Goal: Communication & Community: Connect with others

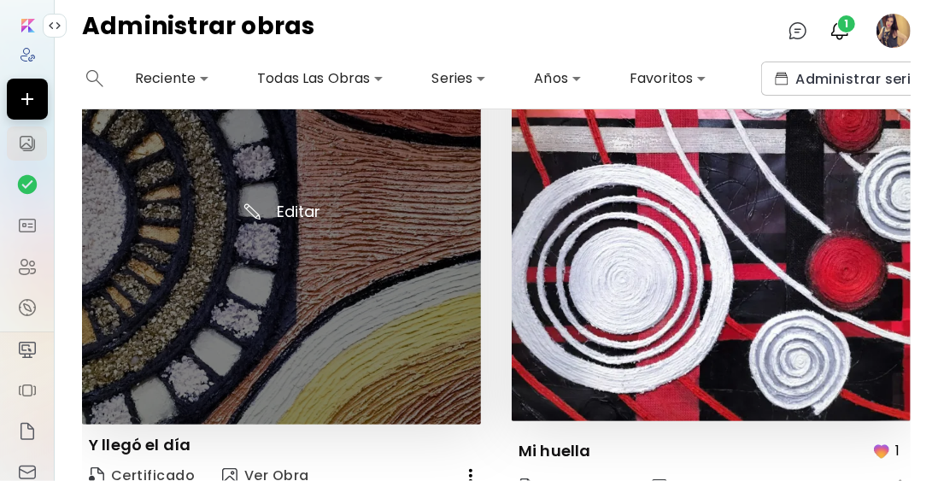
scroll to position [2732, 0]
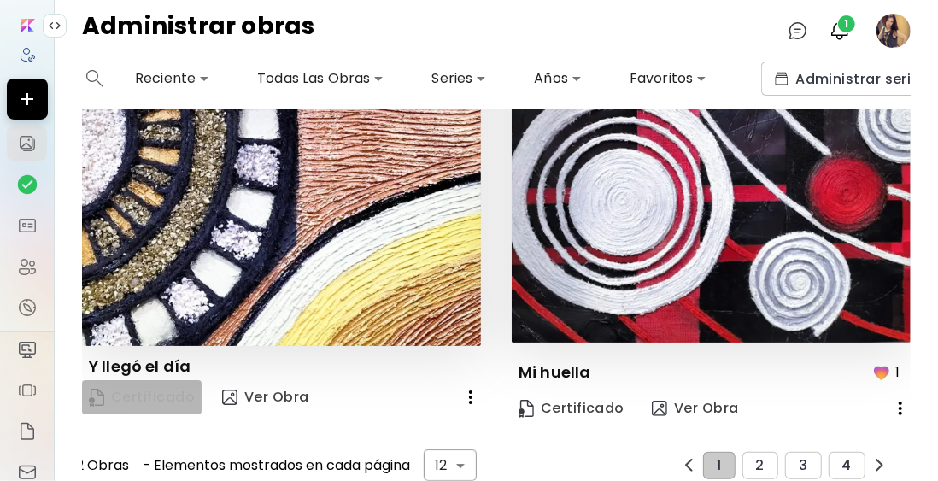
click at [150, 388] on span "Certificado" at bounding box center [142, 397] width 106 height 19
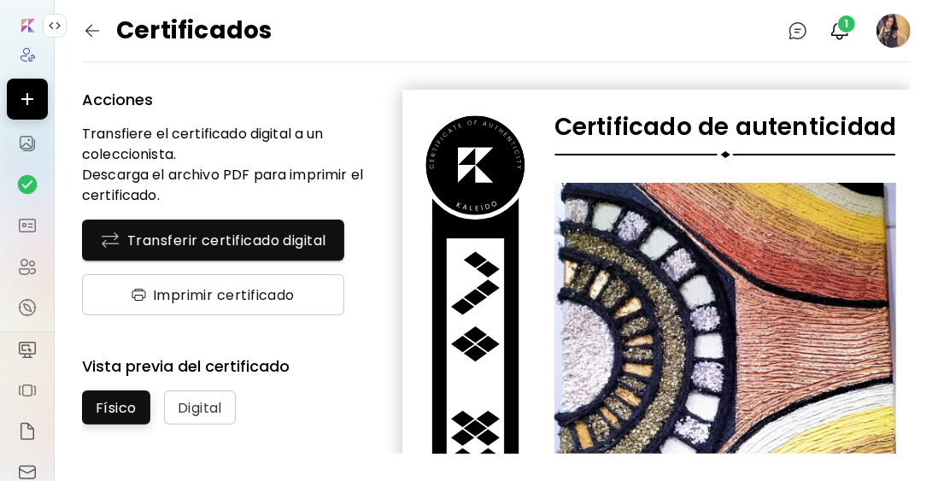
click at [223, 295] on span "Imprimir certificado" at bounding box center [213, 295] width 211 height 18
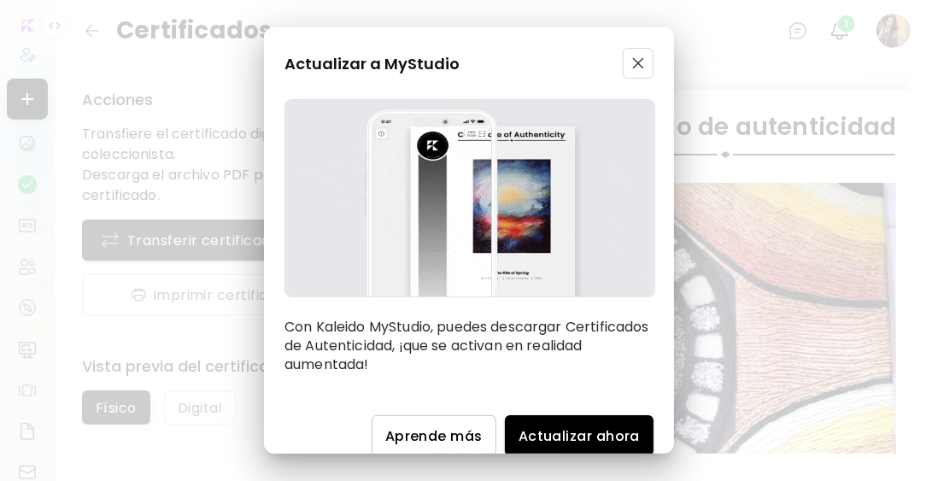
scroll to position [22, 0]
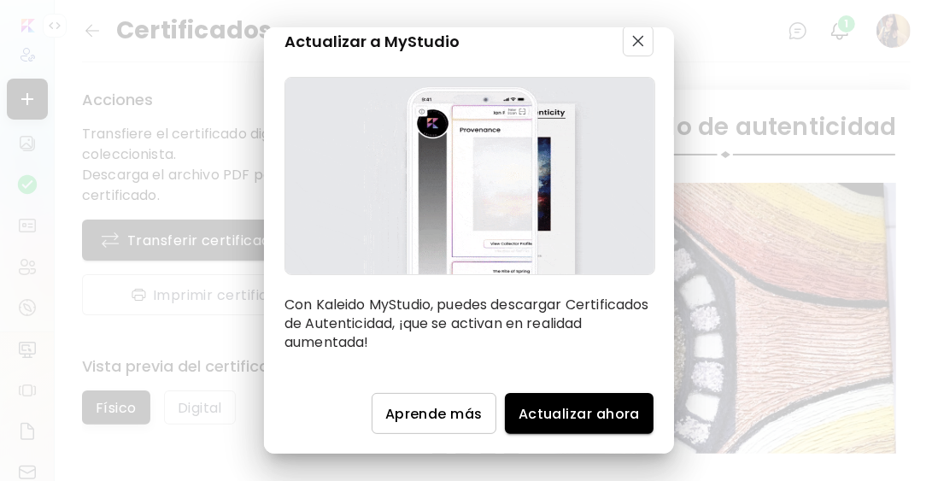
click at [632, 43] on img "button" at bounding box center [638, 41] width 12 height 12
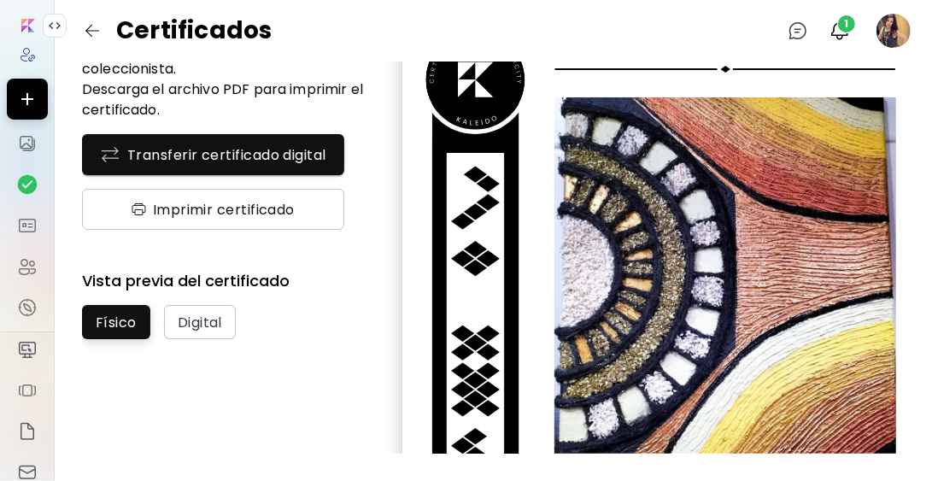
scroll to position [0, 0]
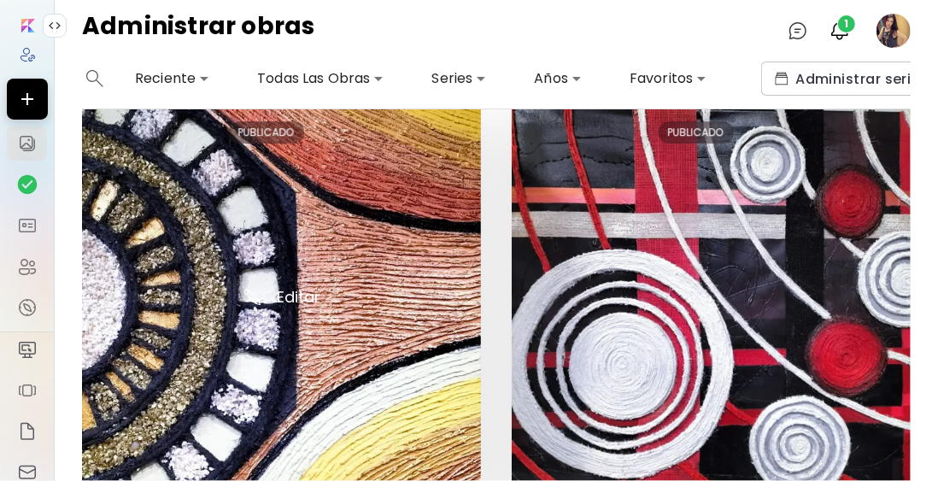
scroll to position [2648, 0]
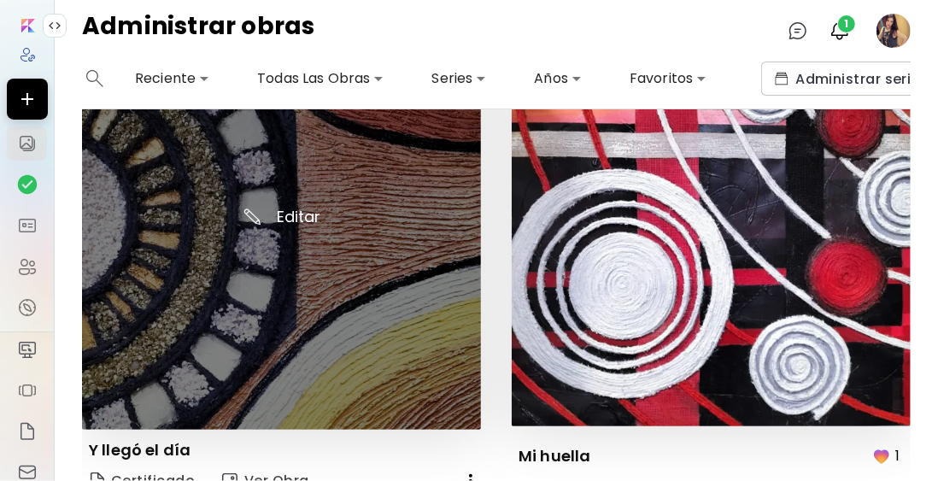
click at [312, 304] on img at bounding box center [281, 228] width 399 height 402
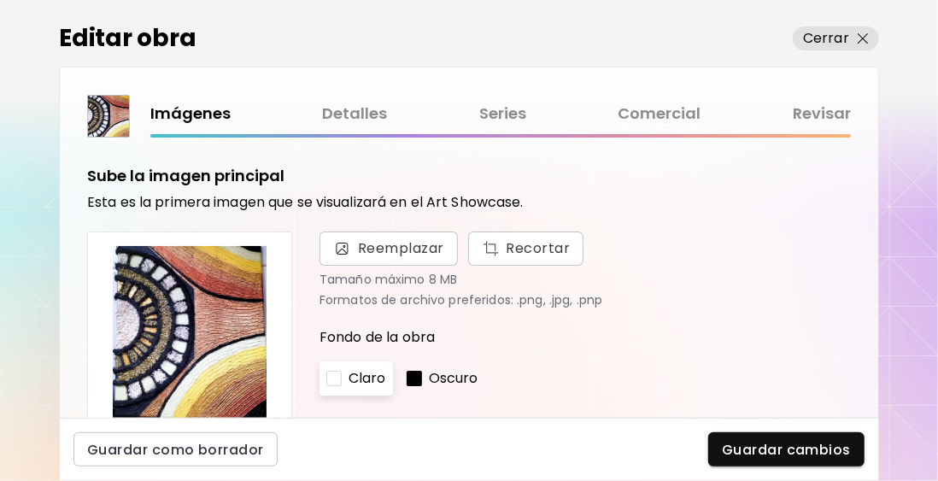
click at [665, 110] on link "Comercial" at bounding box center [660, 114] width 83 height 25
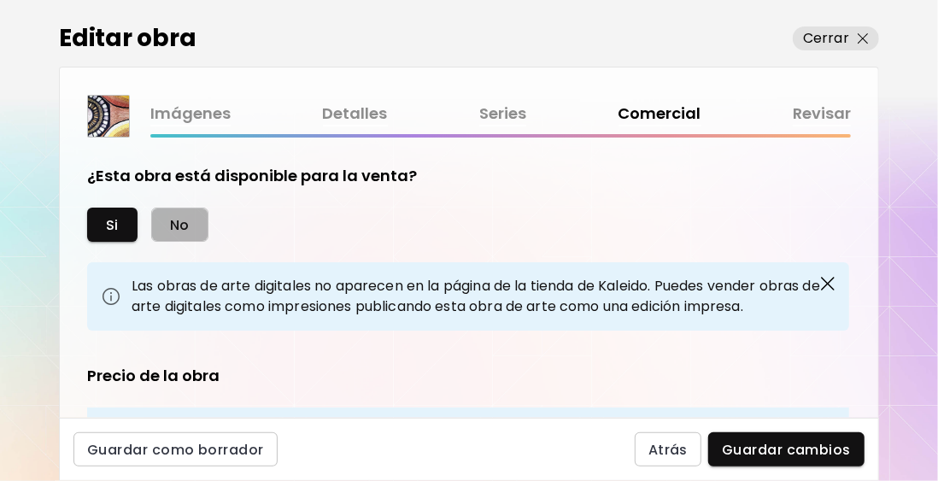
click at [189, 223] on button "No" at bounding box center [179, 225] width 57 height 34
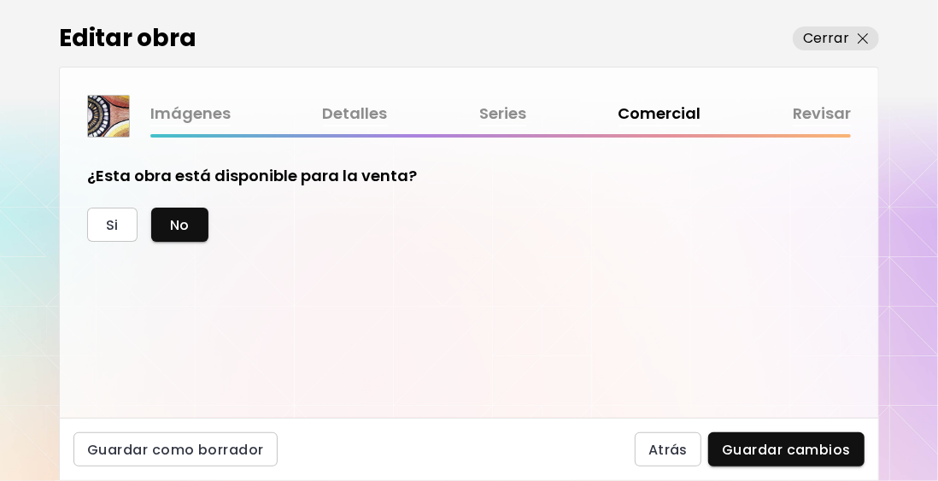
scroll to position [27, 0]
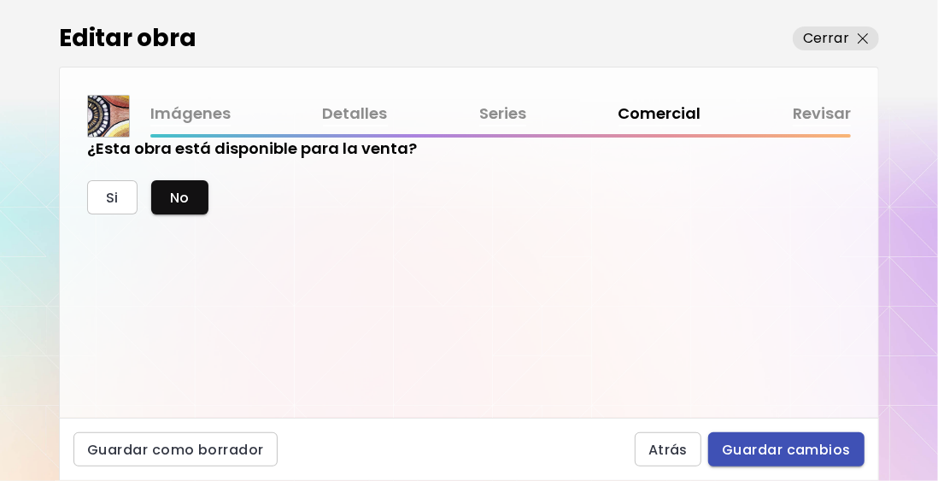
click at [780, 451] on span "Guardar cambios" at bounding box center [786, 450] width 129 height 18
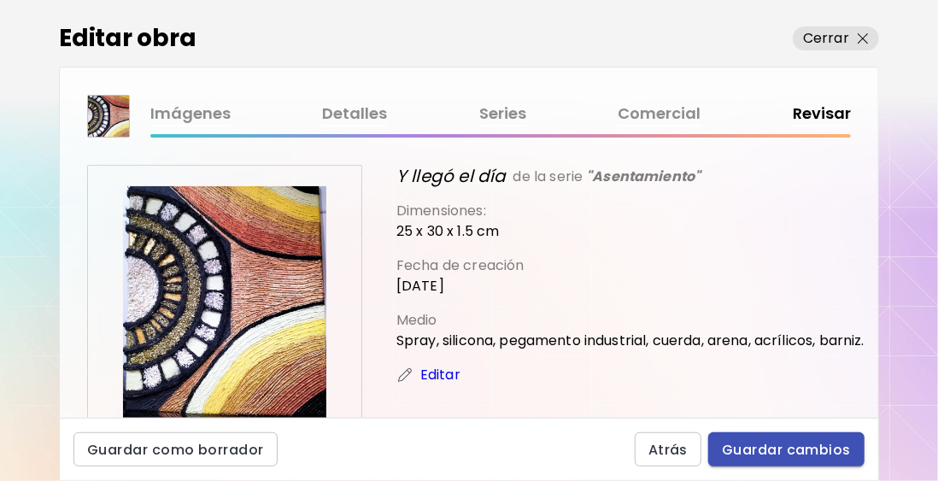
click at [779, 450] on span "Guardar cambios" at bounding box center [786, 450] width 129 height 18
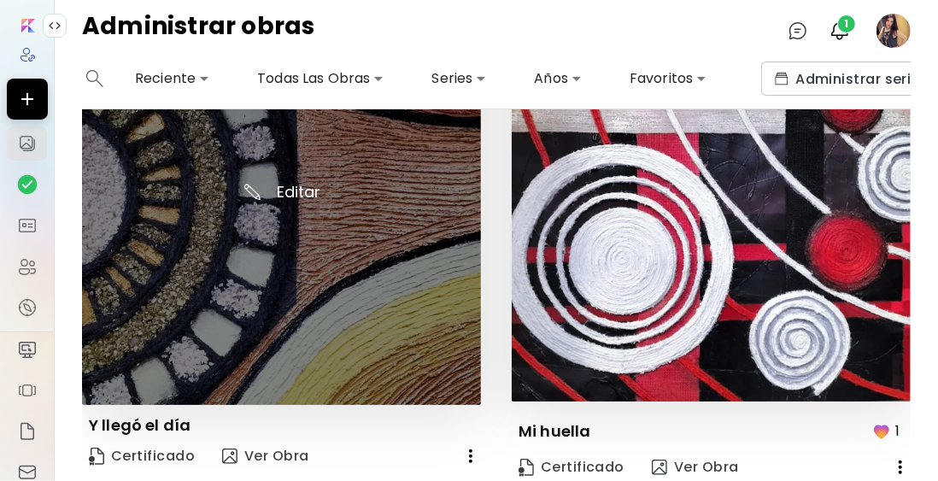
scroll to position [2732, 0]
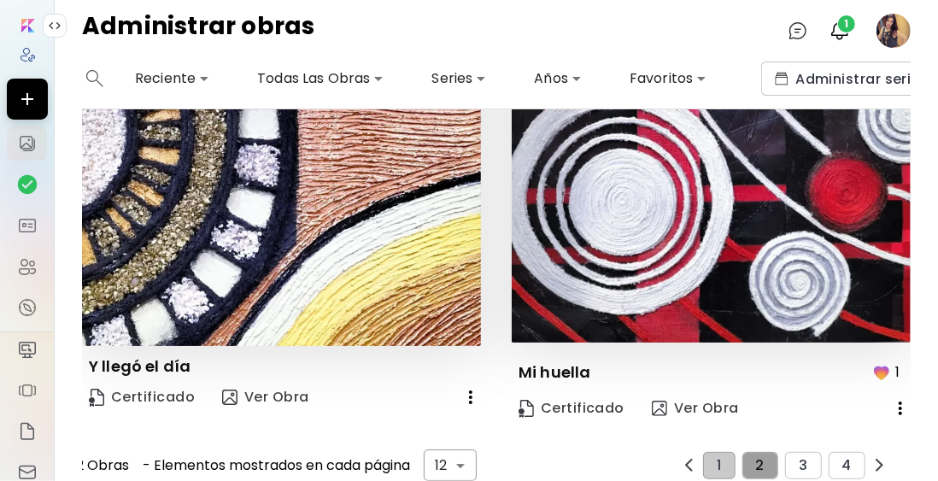
click at [756, 458] on span "2" at bounding box center [760, 465] width 9 height 15
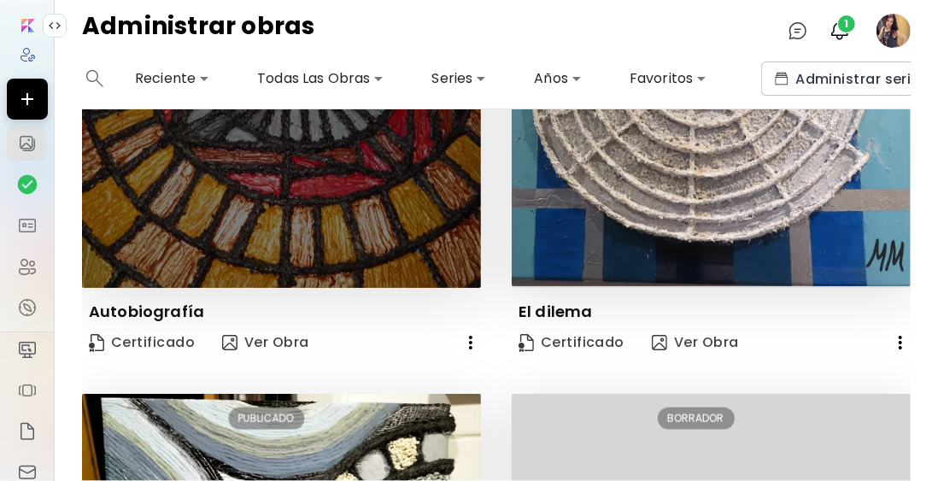
scroll to position [767, 0]
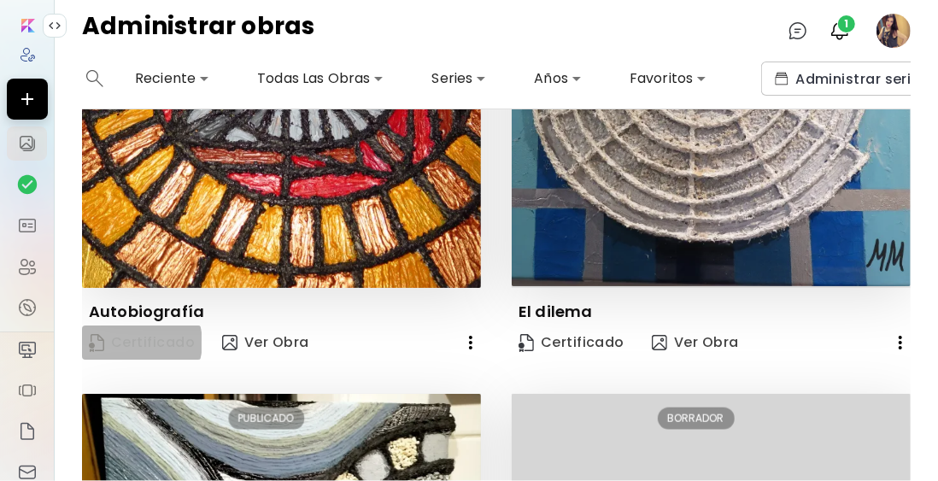
click at [138, 333] on span "Certificado" at bounding box center [142, 342] width 106 height 19
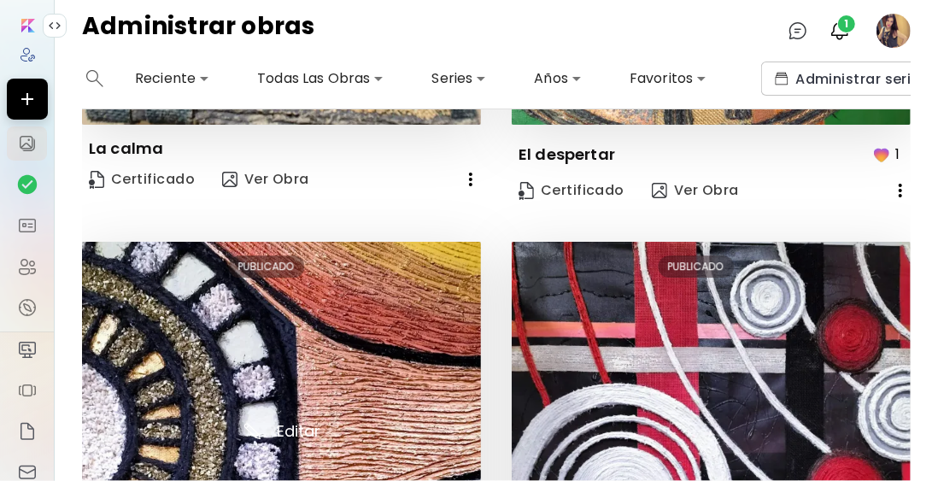
scroll to position [2648, 0]
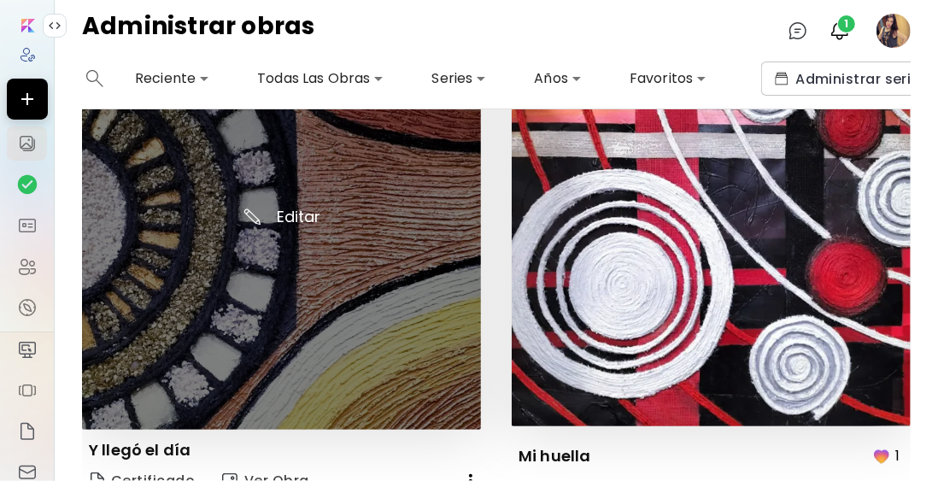
click at [331, 314] on img at bounding box center [281, 228] width 399 height 402
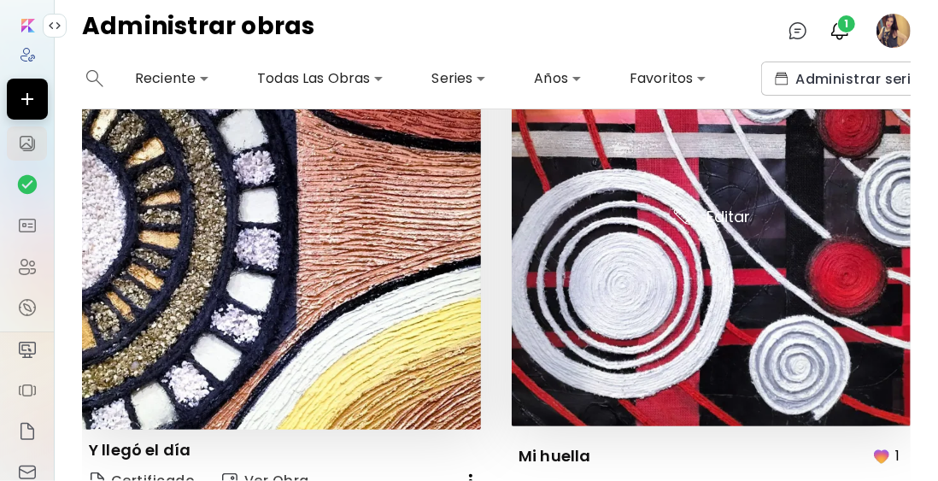
scroll to position [2732, 0]
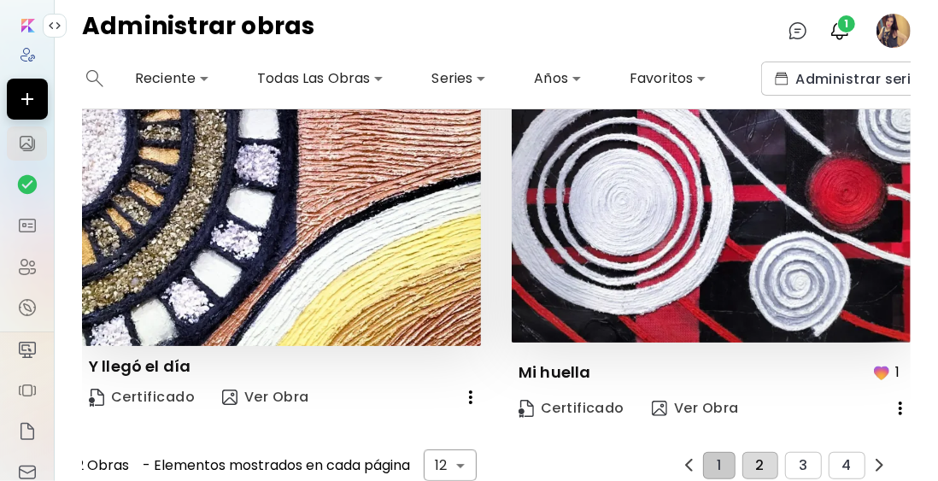
click at [762, 452] on button "2" at bounding box center [760, 465] width 36 height 27
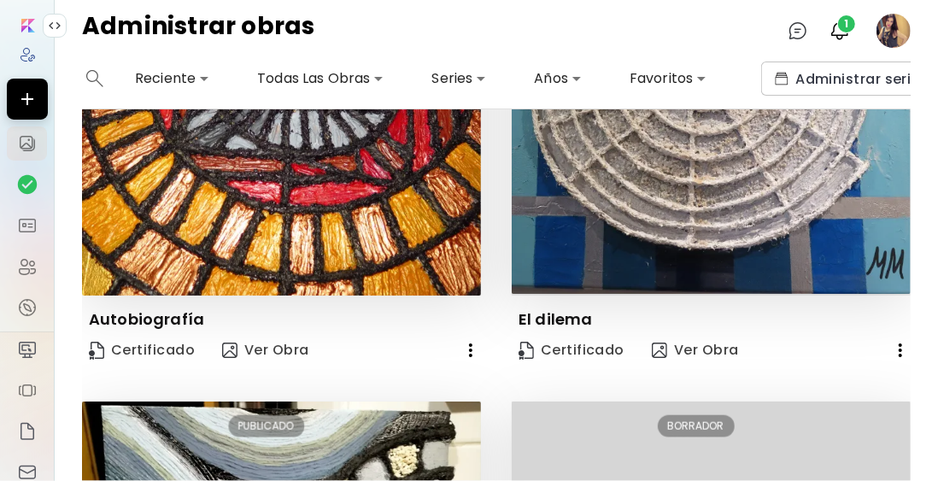
scroll to position [767, 0]
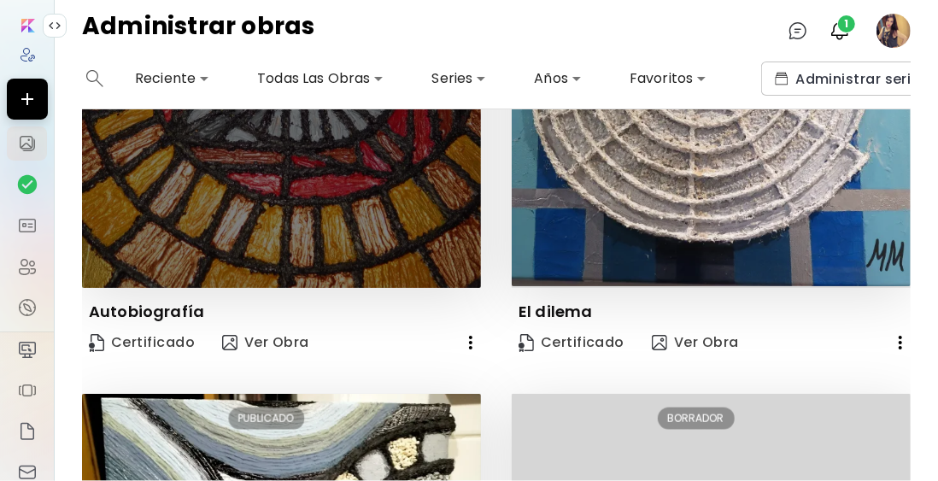
click at [402, 206] on img at bounding box center [281, 88] width 399 height 399
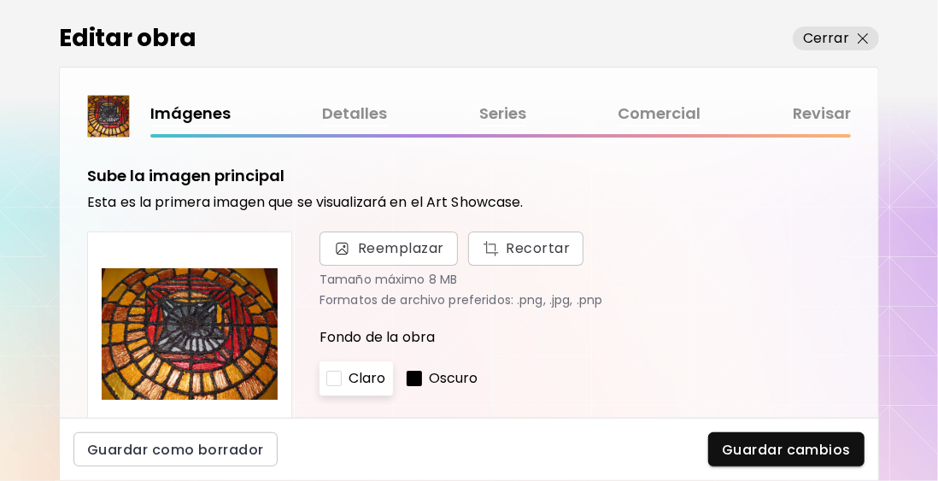
click at [637, 116] on link "Comercial" at bounding box center [660, 114] width 83 height 25
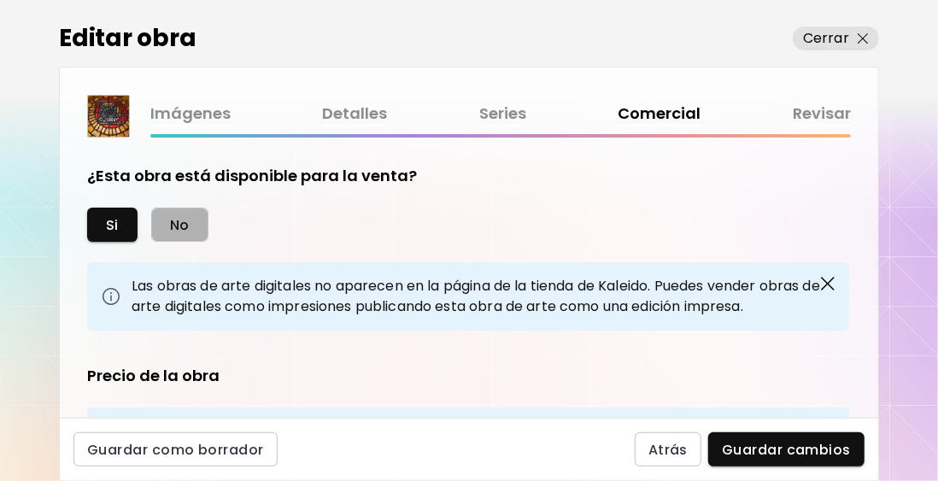
click at [176, 225] on span "No" at bounding box center [180, 225] width 20 height 18
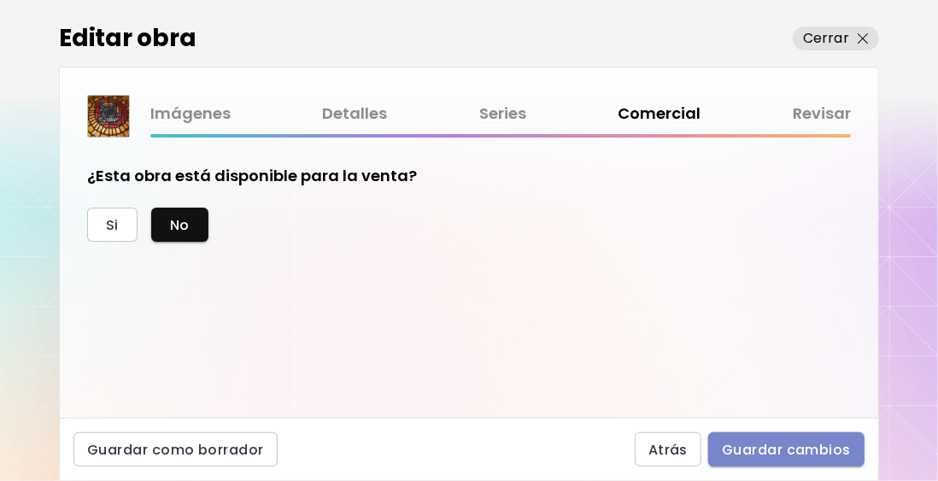
click at [795, 458] on span "Guardar cambios" at bounding box center [786, 450] width 129 height 18
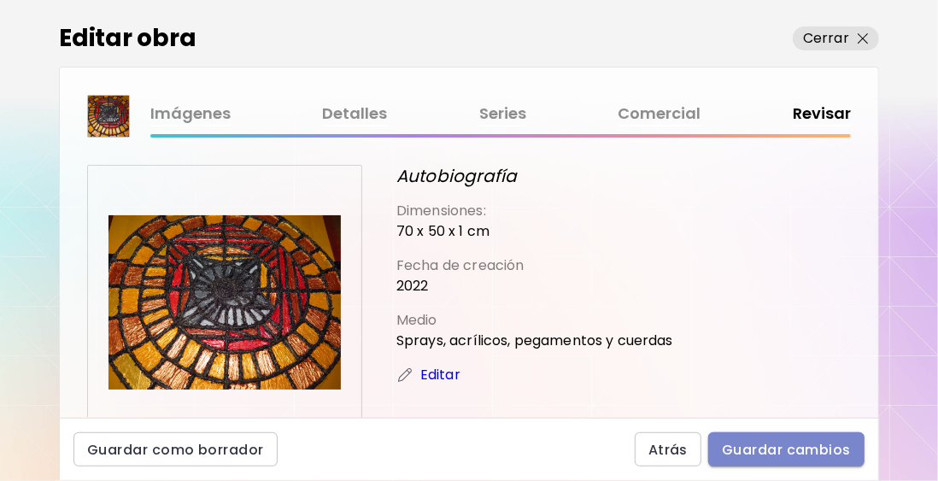
click at [801, 449] on span "Guardar cambios" at bounding box center [786, 450] width 129 height 18
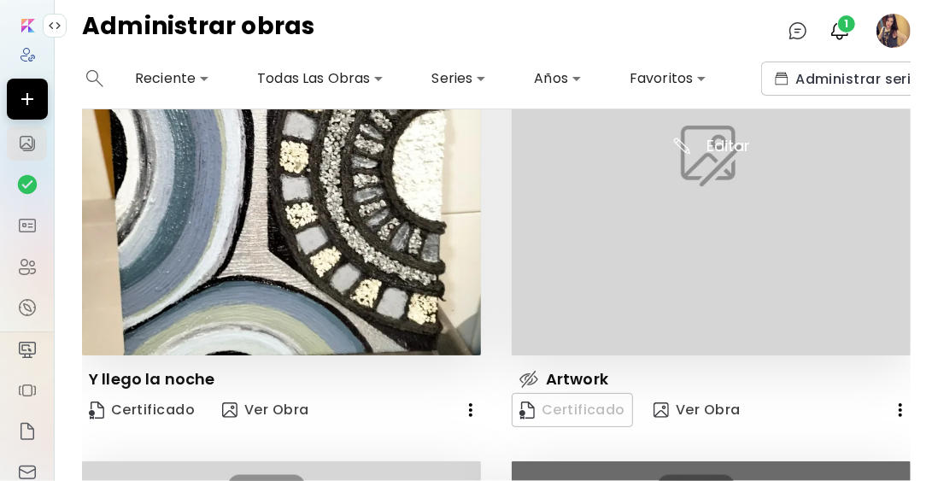
scroll to position [948, 0]
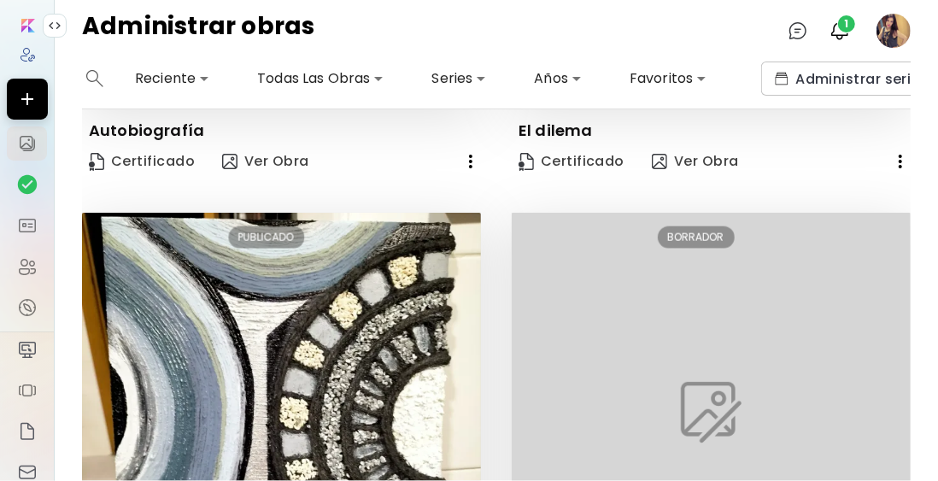
click at [339, 80] on body "**********" at bounding box center [469, 240] width 938 height 481
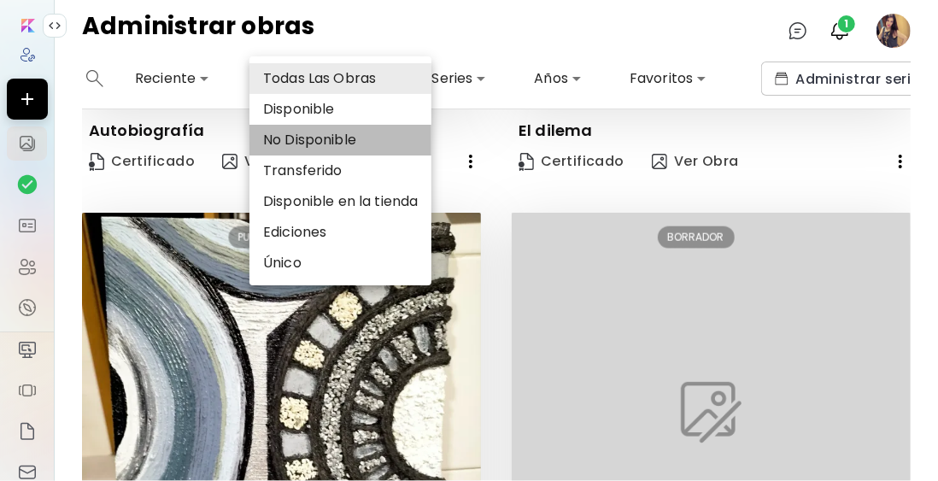
click at [332, 133] on li "No Disponible" at bounding box center [340, 140] width 182 height 31
type input "**********"
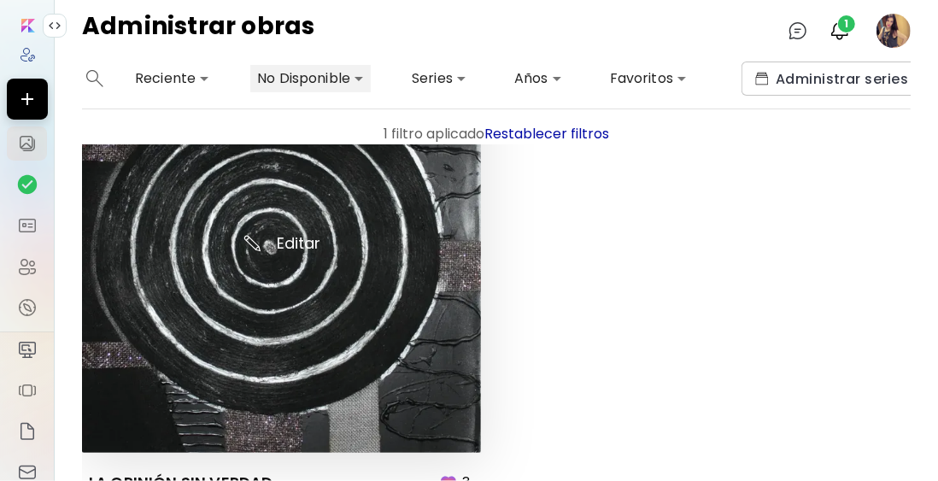
scroll to position [2681, 0]
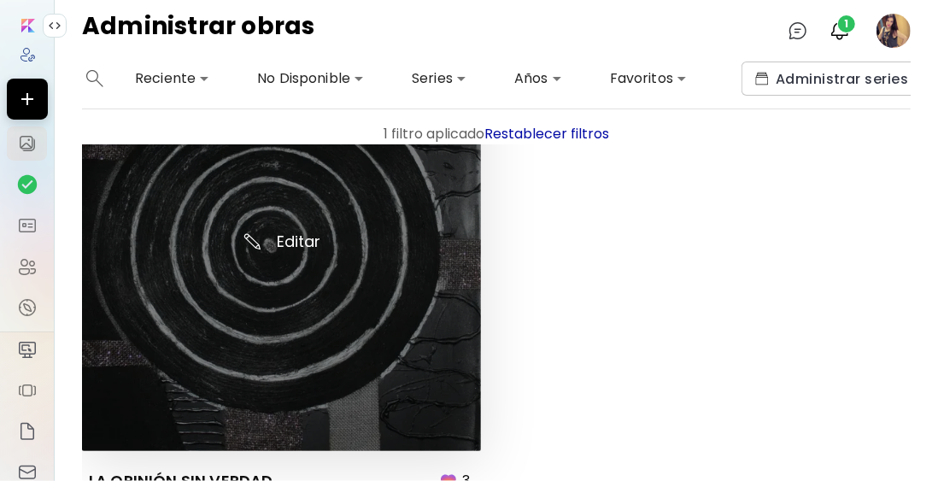
click at [296, 227] on img at bounding box center [281, 251] width 399 height 399
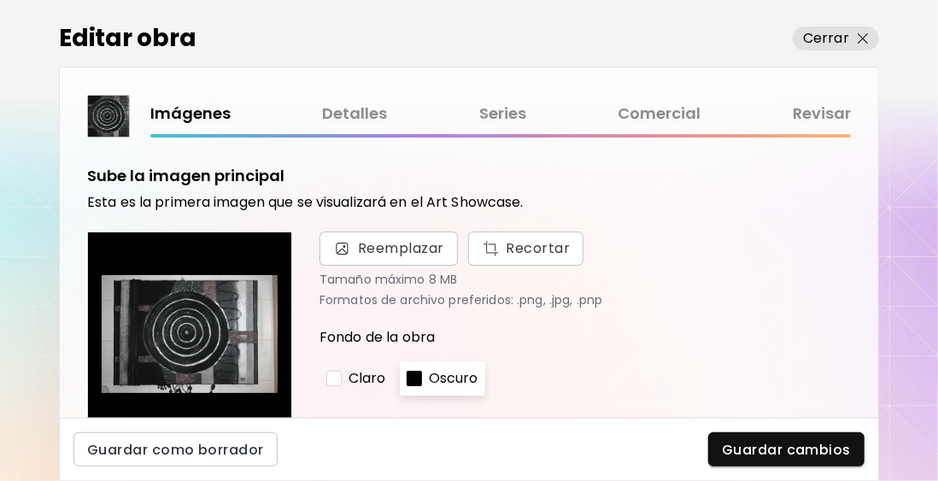
click at [641, 109] on link "Comercial" at bounding box center [660, 114] width 83 height 25
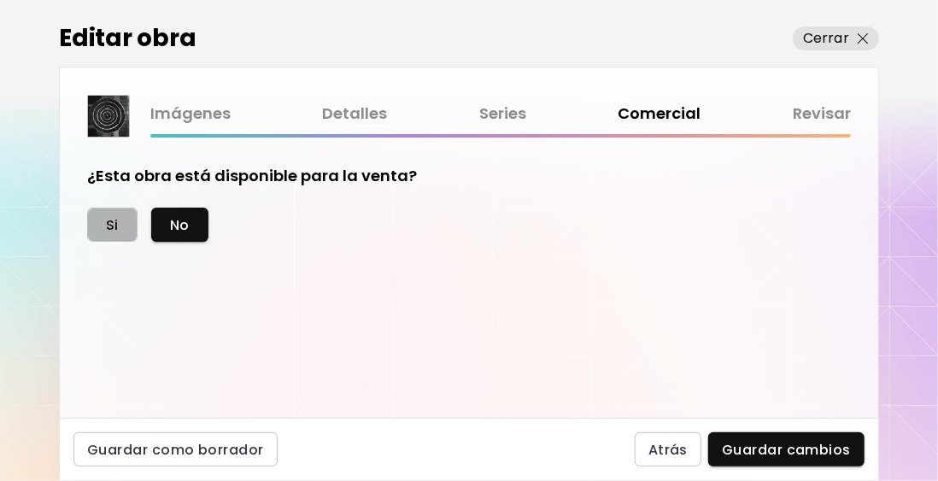
click at [120, 232] on button "Si" at bounding box center [112, 225] width 50 height 34
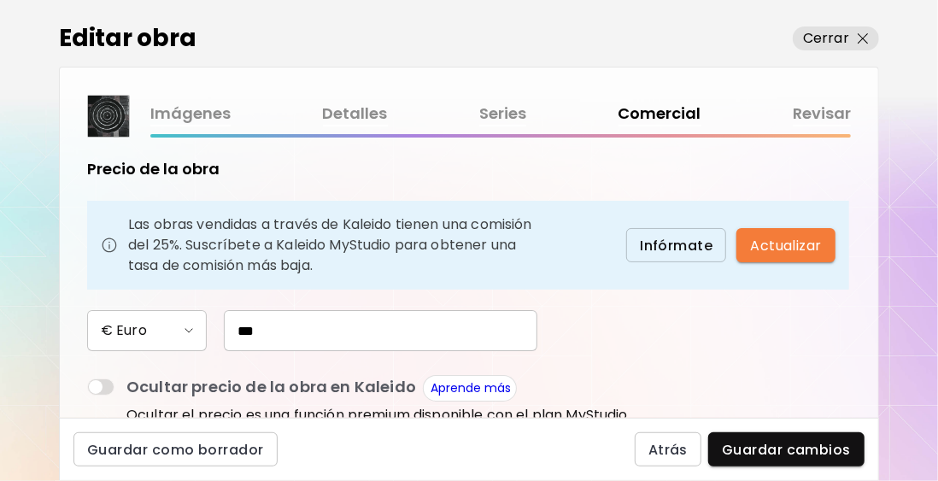
scroll to position [256, 0]
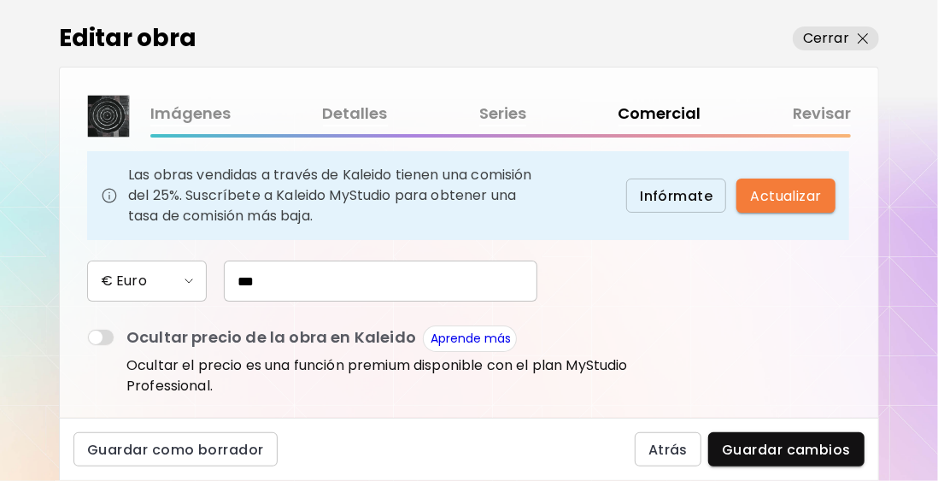
click at [283, 281] on input "***" at bounding box center [381, 281] width 314 height 41
drag, startPoint x: 282, startPoint y: 281, endPoint x: 230, endPoint y: 279, distance: 52.2
click at [230, 279] on input "***" at bounding box center [381, 281] width 314 height 41
click at [390, 302] on div "Precio de la obra Las obras vendidas a través de Kaleido tienen una comisión de…" at bounding box center [360, 255] width 547 height 292
drag, startPoint x: 242, startPoint y: 278, endPoint x: 219, endPoint y: 273, distance: 23.6
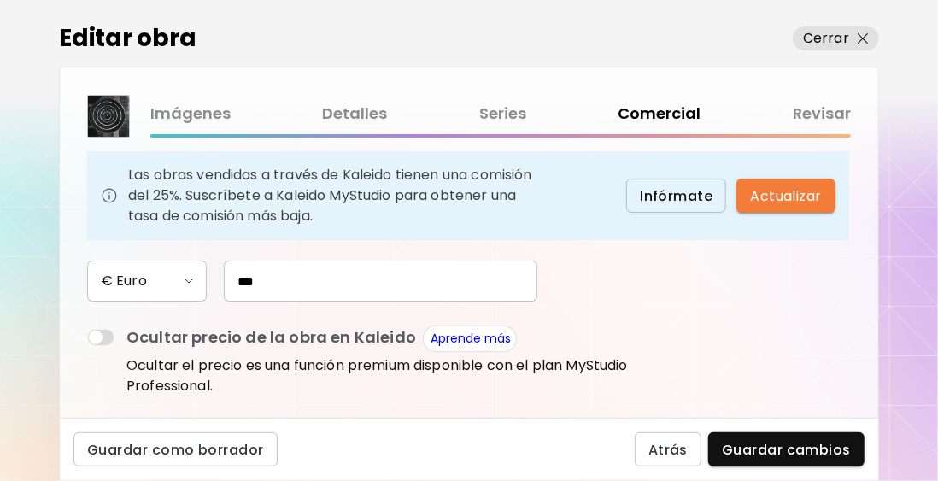
click at [219, 273] on div "***" at bounding box center [372, 281] width 331 height 41
click at [227, 275] on input "***" at bounding box center [381, 281] width 314 height 41
click at [256, 278] on input "*****" at bounding box center [381, 281] width 314 height 41
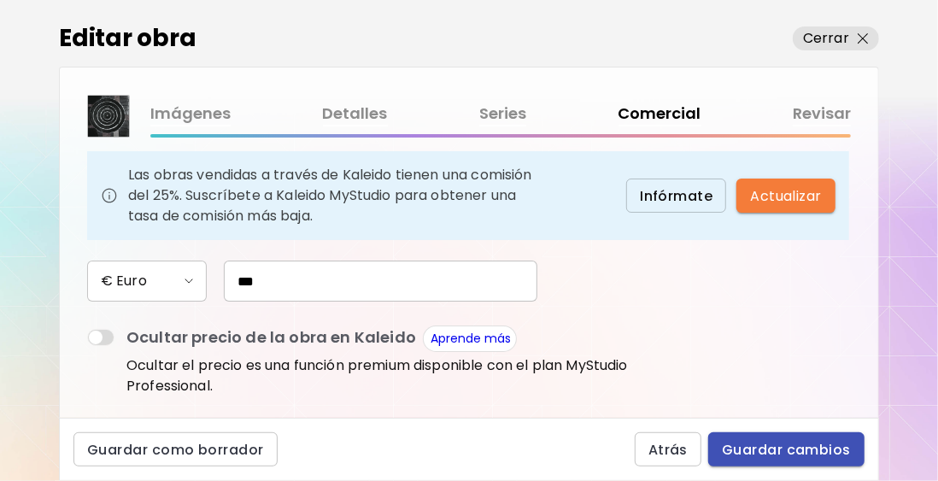
type input "***"
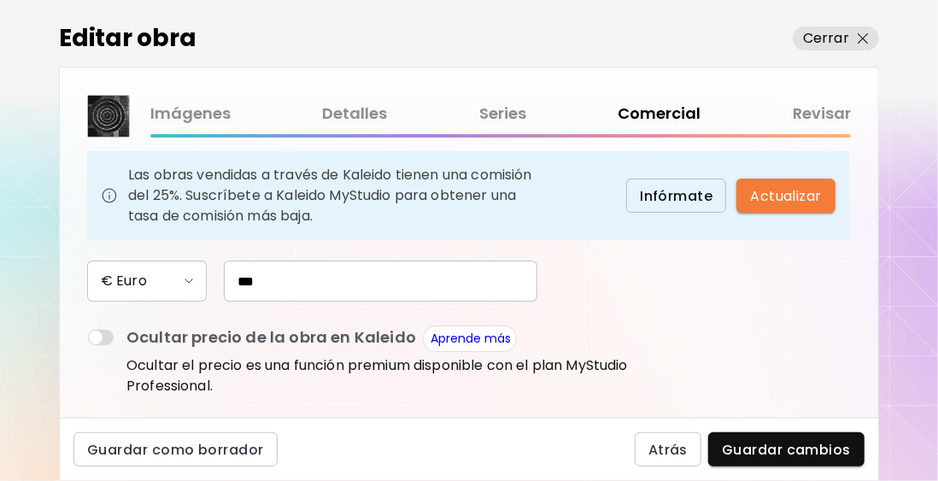
click at [771, 443] on span "Guardar cambios" at bounding box center [786, 450] width 129 height 18
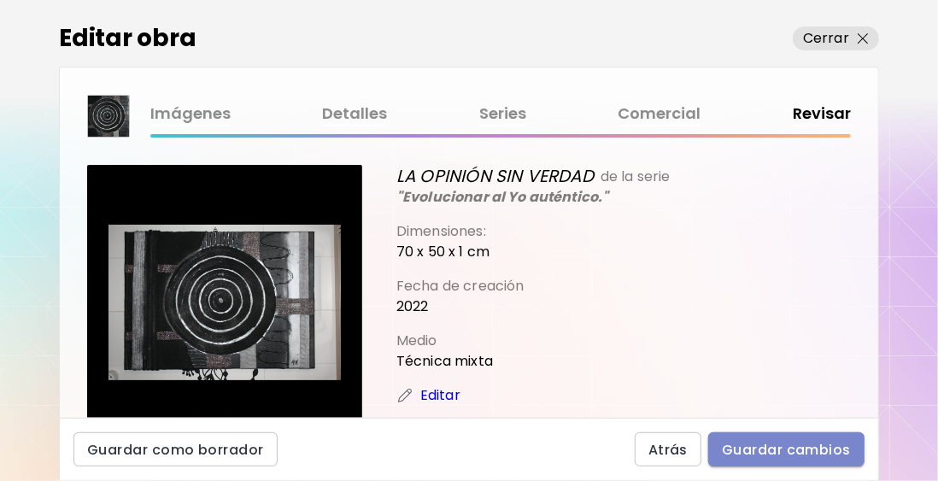
click at [781, 445] on span "Guardar cambios" at bounding box center [786, 450] width 129 height 18
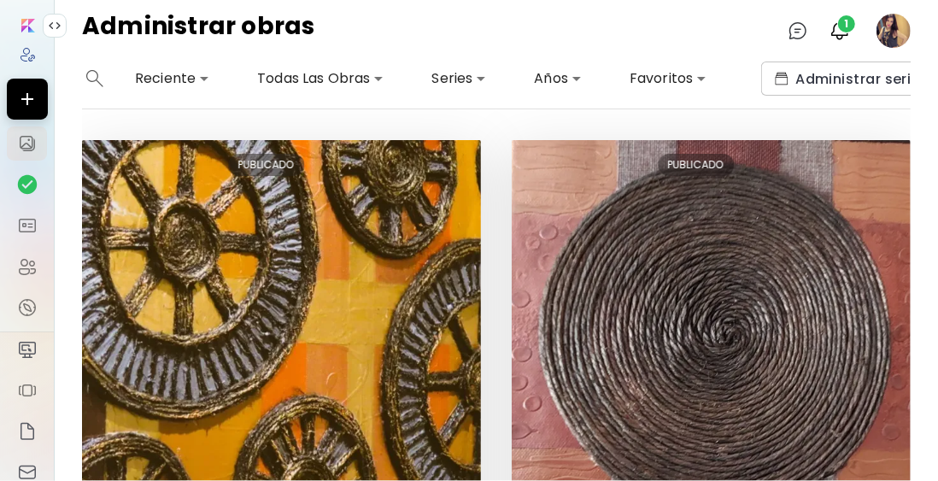
click at [202, 80] on body "**********" at bounding box center [469, 240] width 938 height 481
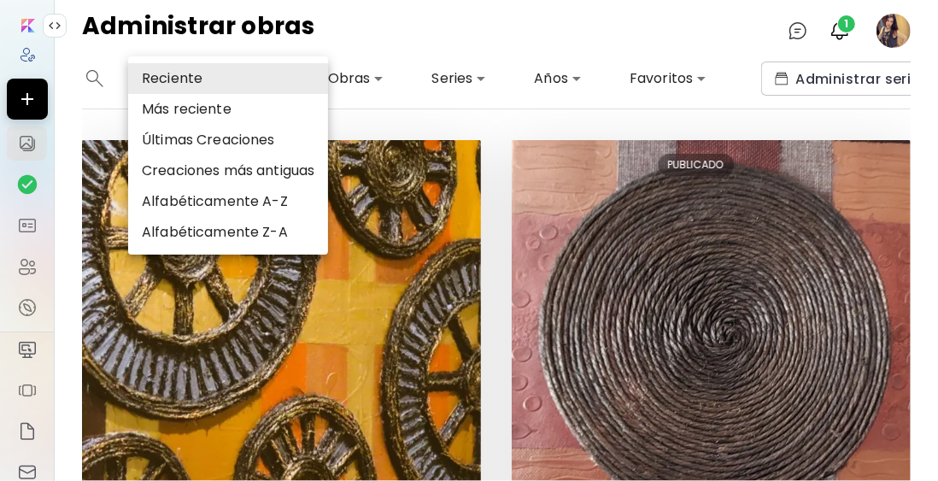
click at [665, 83] on div at bounding box center [469, 240] width 938 height 481
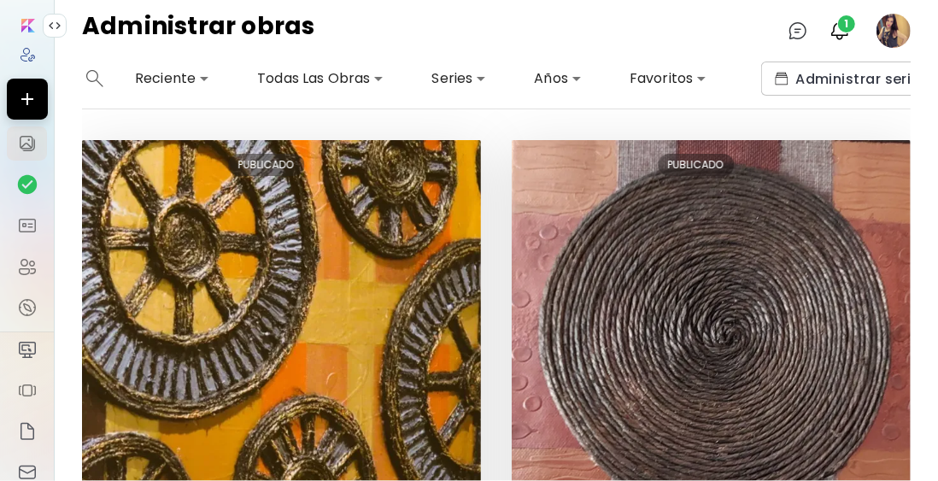
click at [685, 80] on body "**********" at bounding box center [469, 240] width 938 height 481
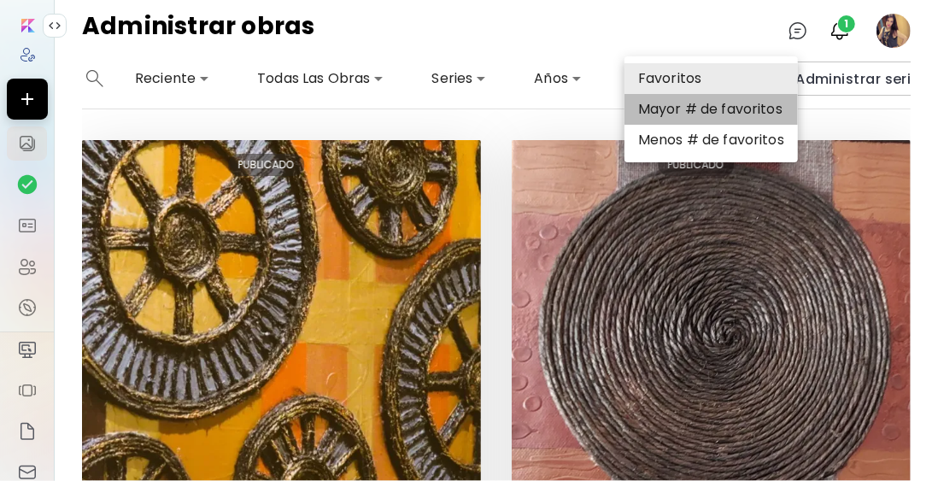
click at [685, 109] on li "Mayor # de favoritos" at bounding box center [711, 109] width 173 height 31
type input "**********"
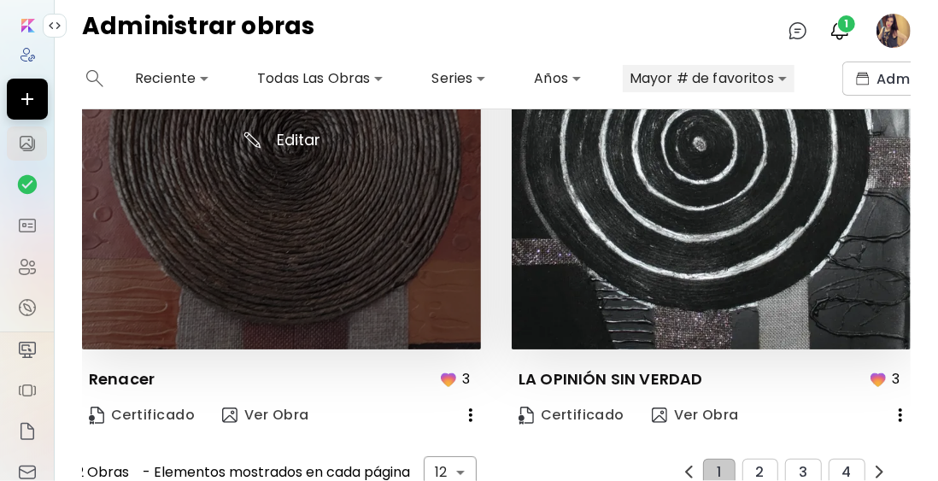
scroll to position [2773, 0]
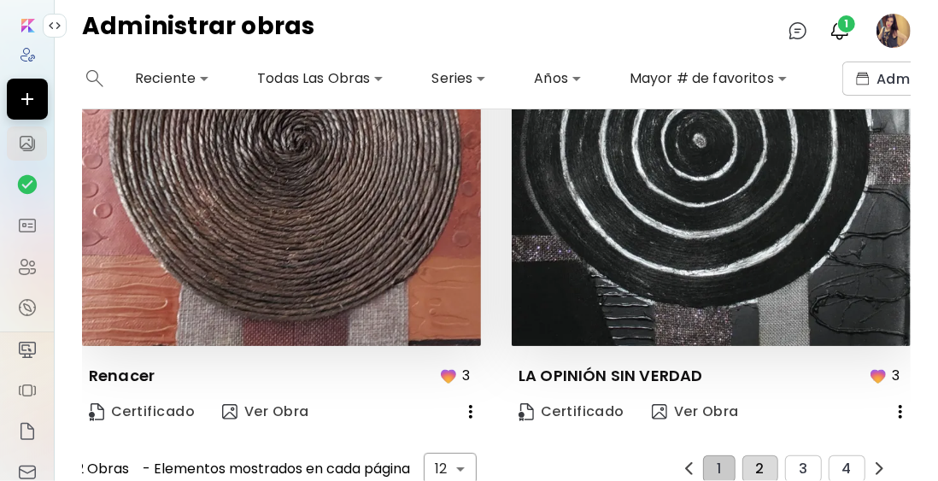
click at [748, 455] on button "2" at bounding box center [760, 468] width 36 height 27
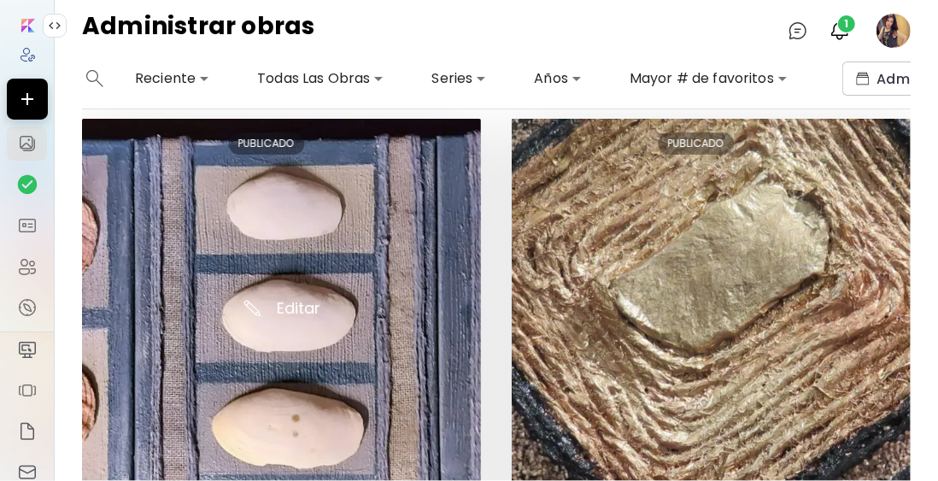
scroll to position [0, 0]
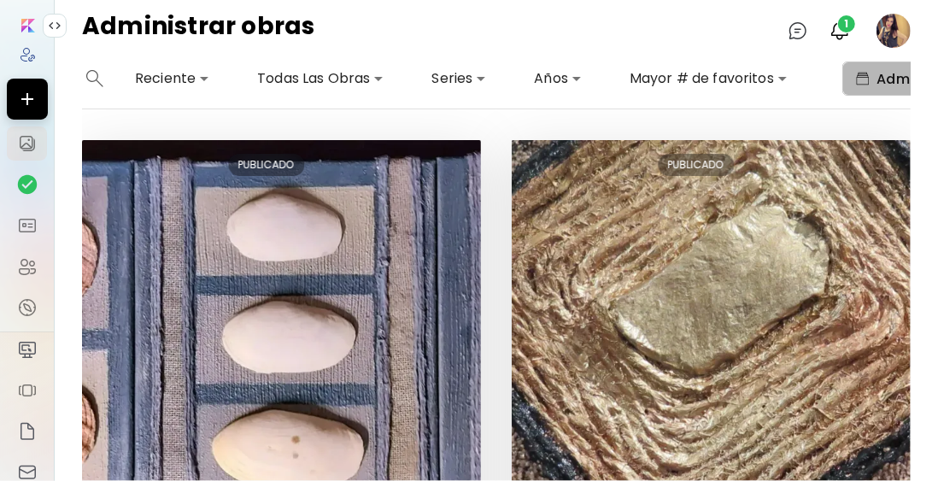
click at [878, 84] on span "Administrar series" at bounding box center [932, 79] width 153 height 18
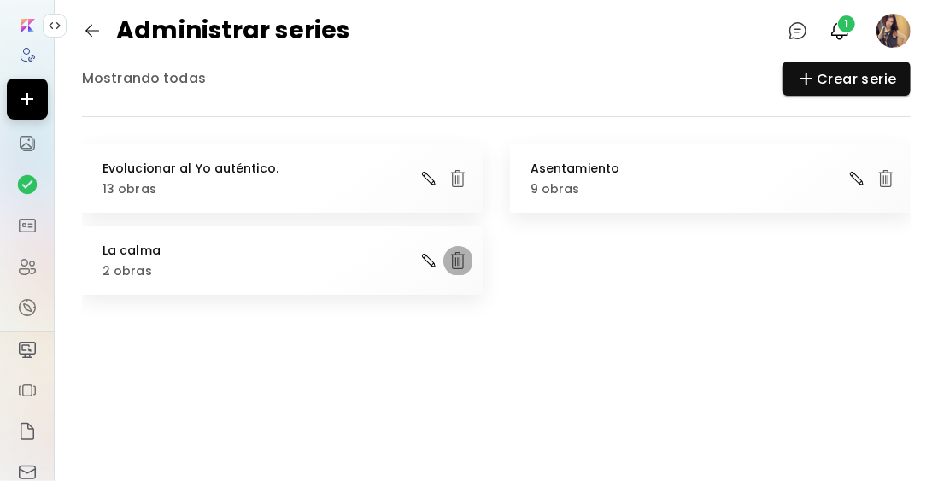
click at [461, 262] on img "button" at bounding box center [458, 260] width 21 height 21
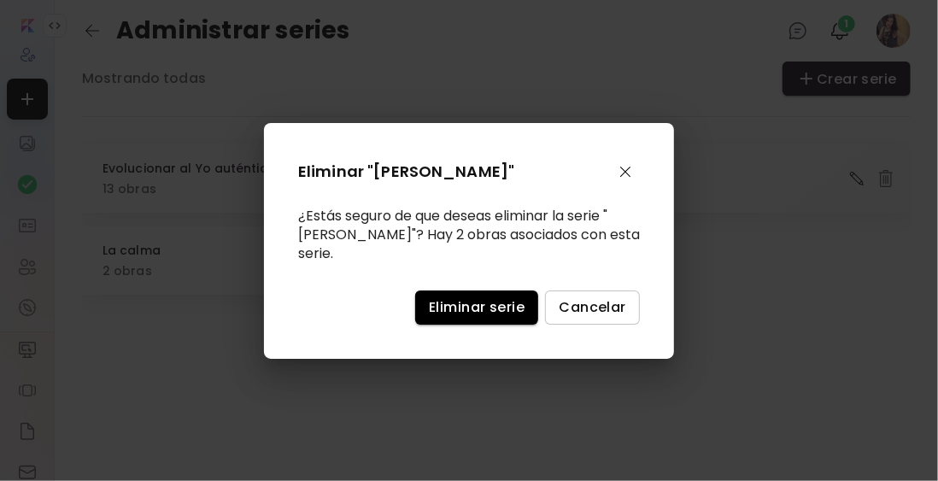
click at [478, 298] on span "Eliminar serie" at bounding box center [477, 307] width 96 height 18
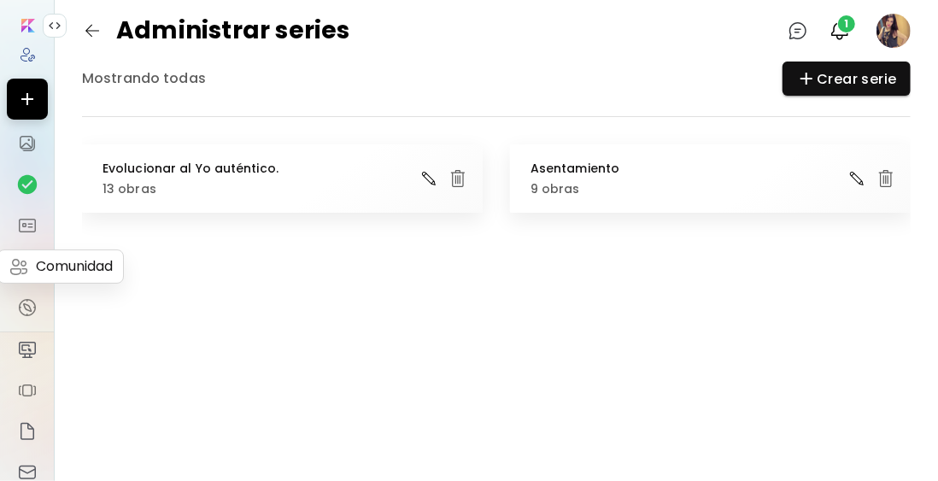
click at [25, 267] on img at bounding box center [27, 266] width 21 height 21
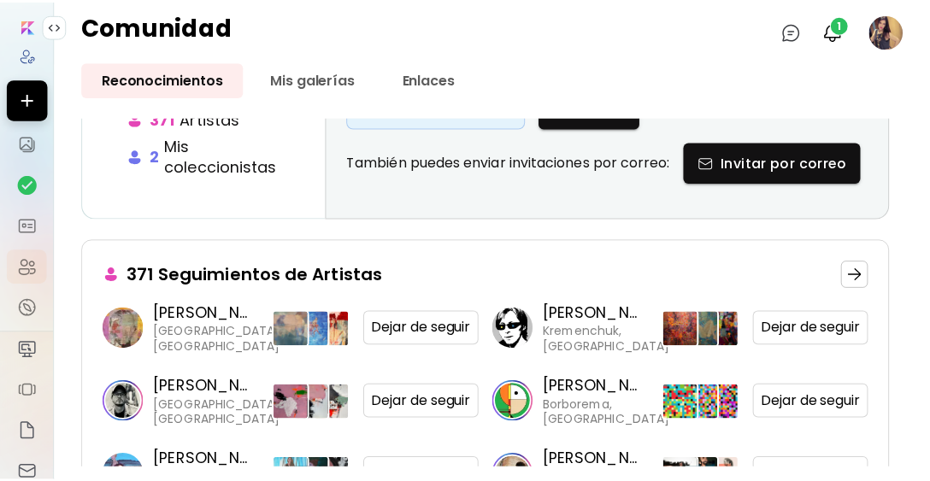
scroll to position [256, 0]
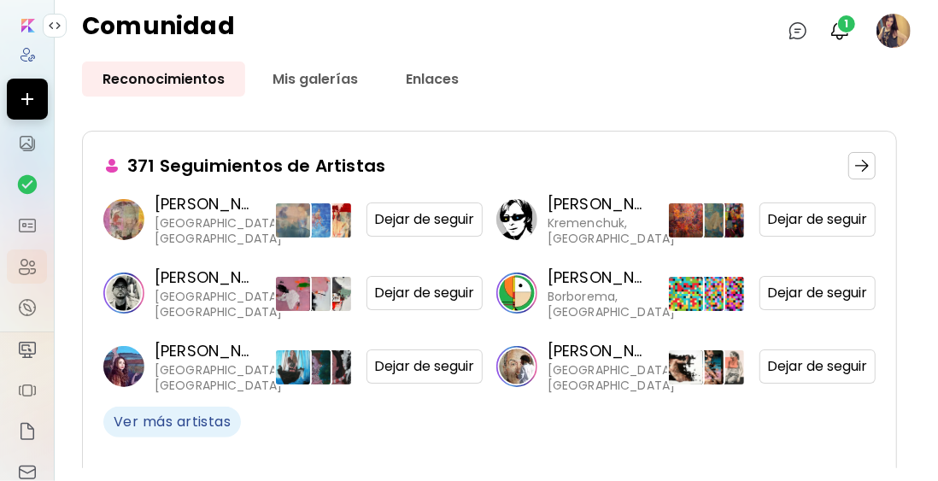
click at [28, 21] on input "image" at bounding box center [28, 26] width 14 height 14
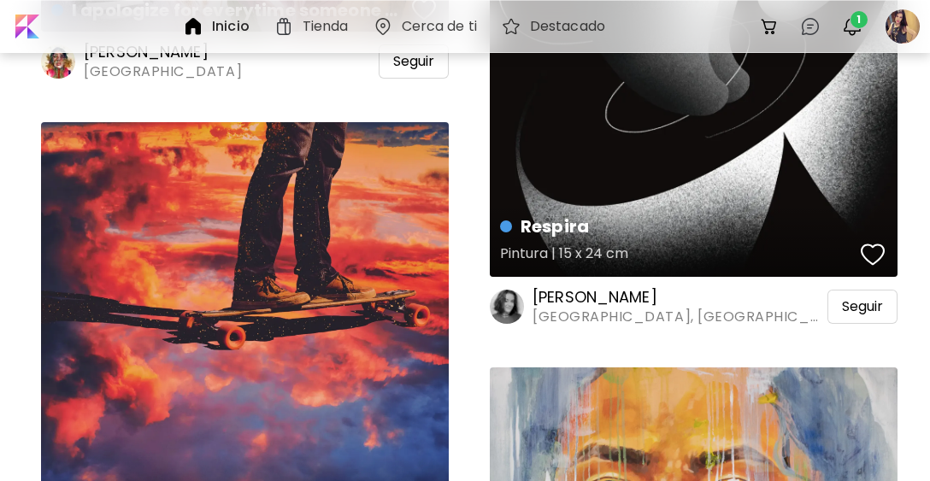
scroll to position [12730, 0]
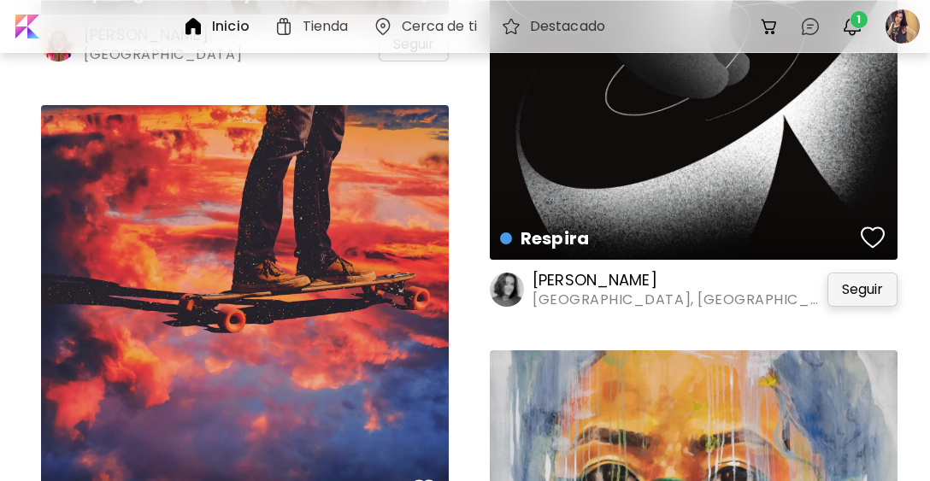
click at [862, 291] on span "Seguir" at bounding box center [862, 289] width 41 height 17
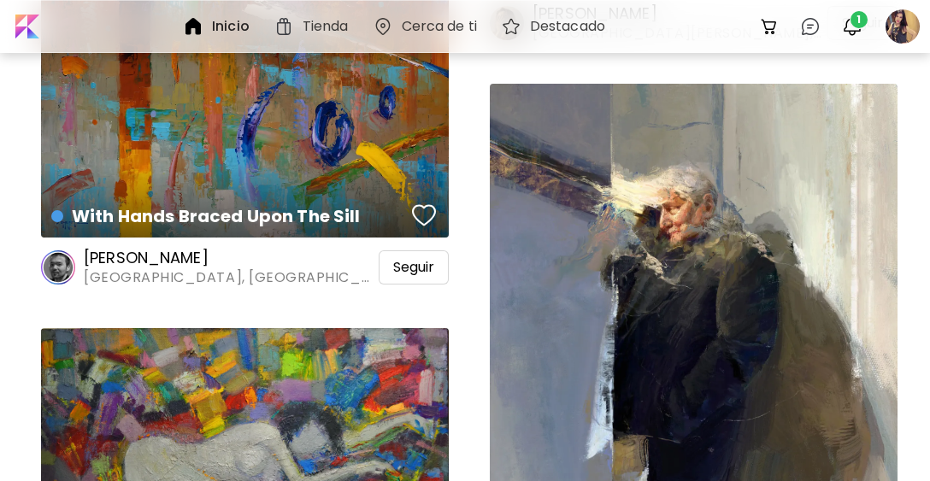
scroll to position [19138, 0]
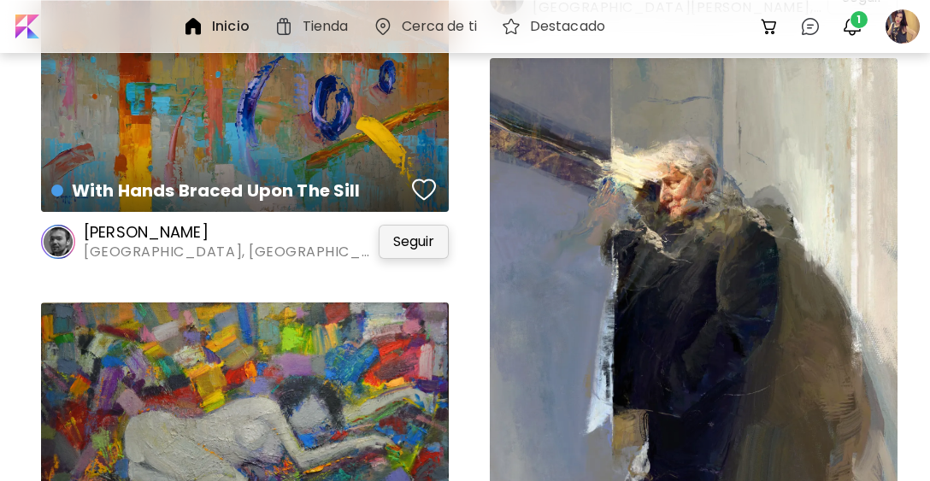
click at [408, 244] on span "Seguir" at bounding box center [413, 241] width 41 height 17
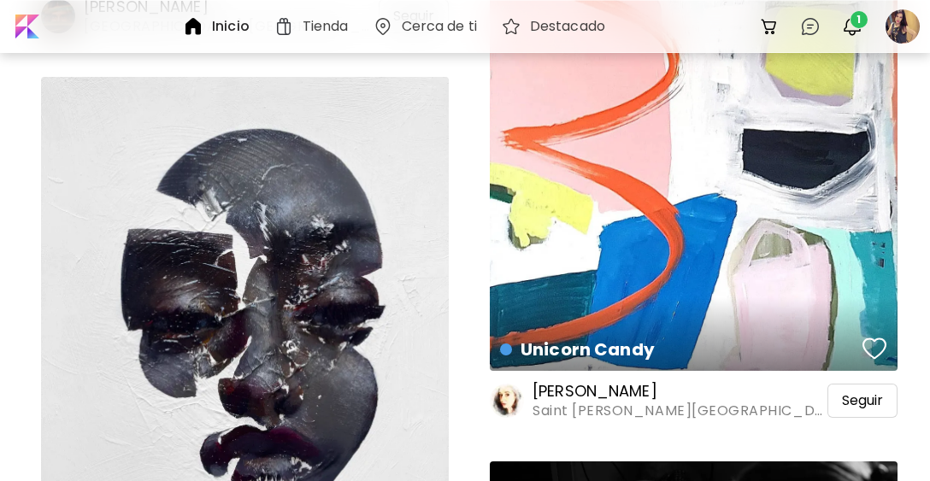
scroll to position [21444, 0]
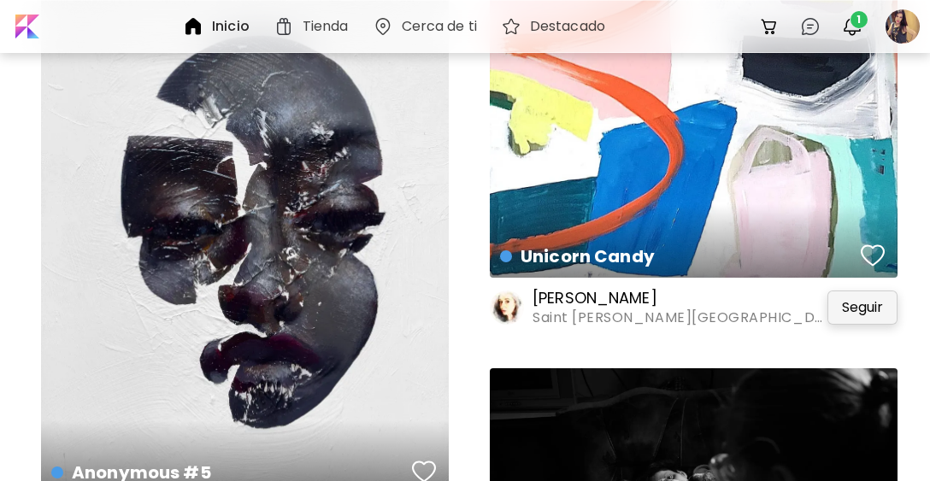
click at [883, 303] on div "Seguir" at bounding box center [862, 307] width 70 height 34
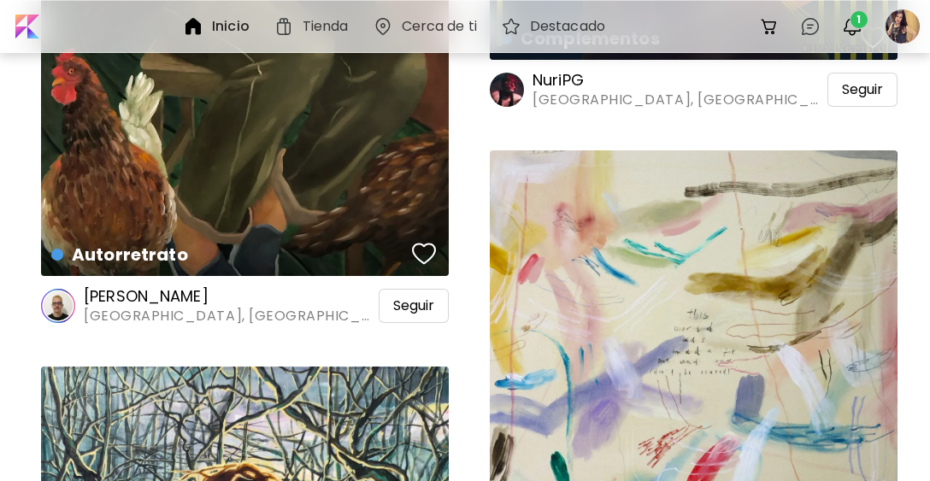
scroll to position [41863, 0]
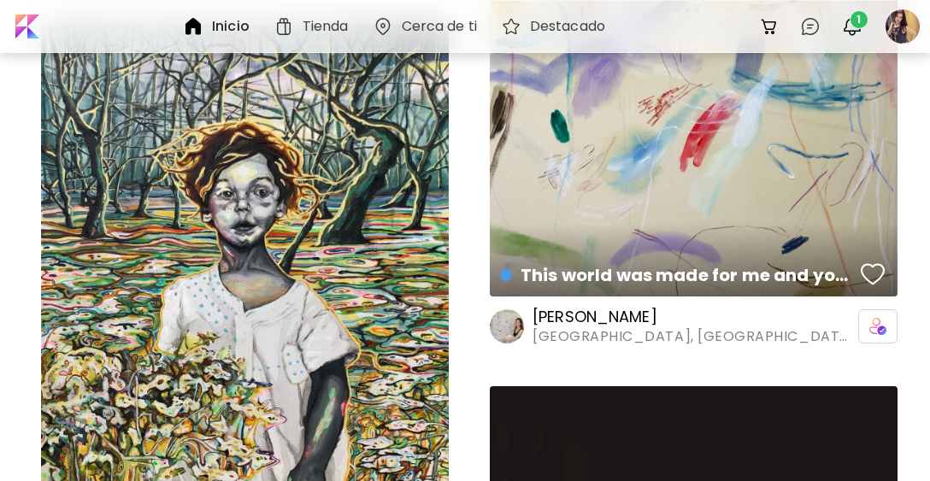
click at [328, 20] on h6 "Tienda" at bounding box center [325, 27] width 46 height 14
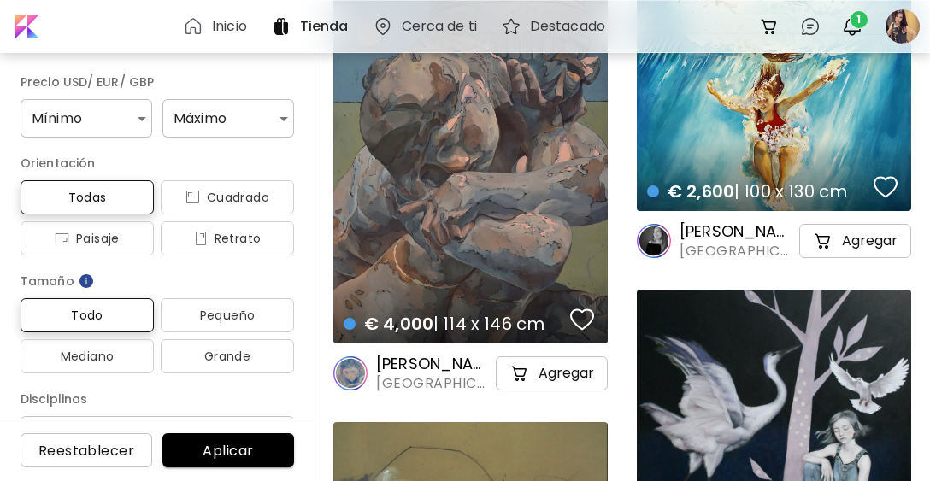
scroll to position [5639, 0]
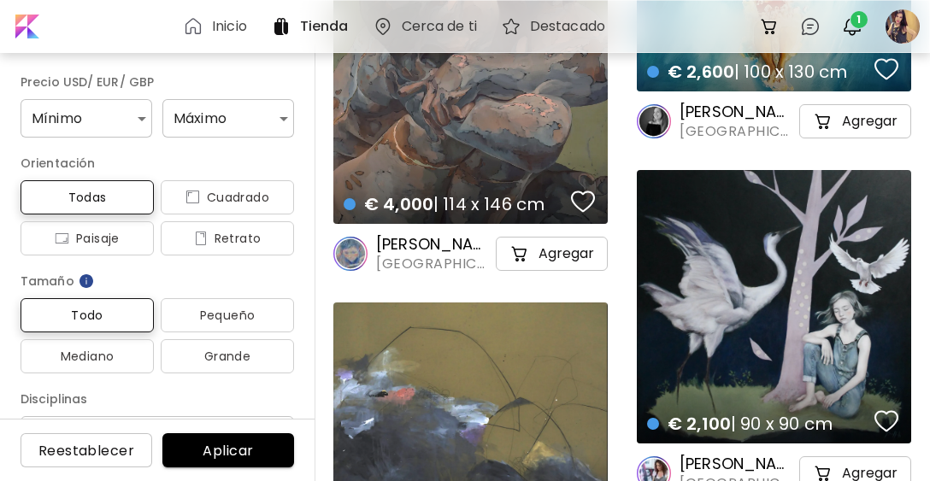
click at [409, 23] on h6 "Cerca de ti" at bounding box center [439, 27] width 75 height 14
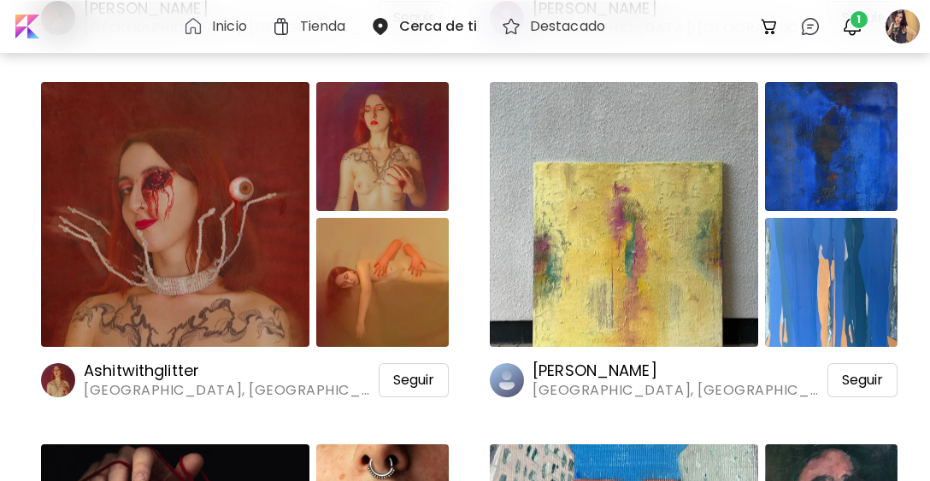
scroll to position [17514, 0]
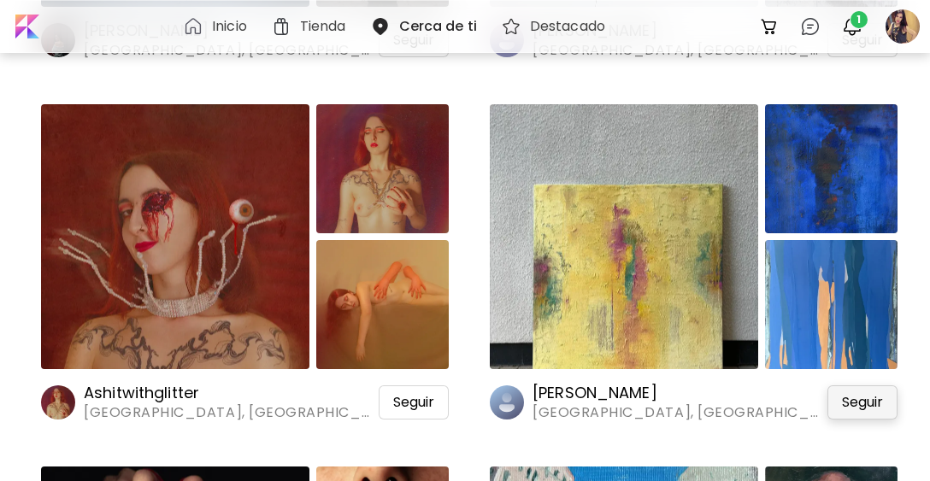
click at [859, 406] on span "Seguir" at bounding box center [862, 402] width 41 height 17
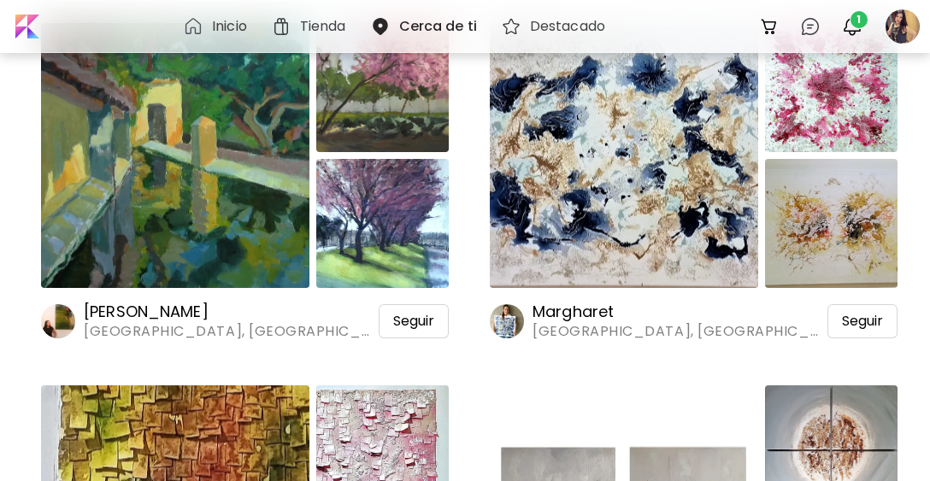
scroll to position [19052, 0]
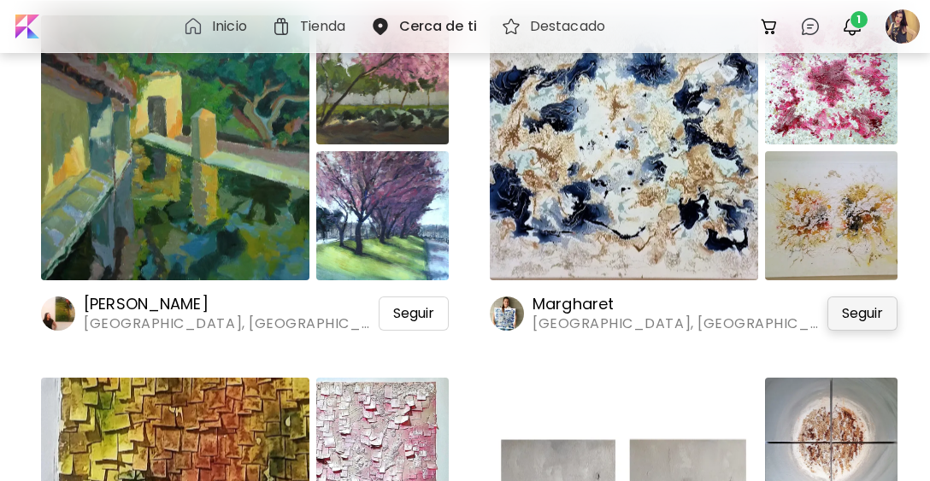
click at [847, 314] on span "Seguir" at bounding box center [862, 313] width 41 height 17
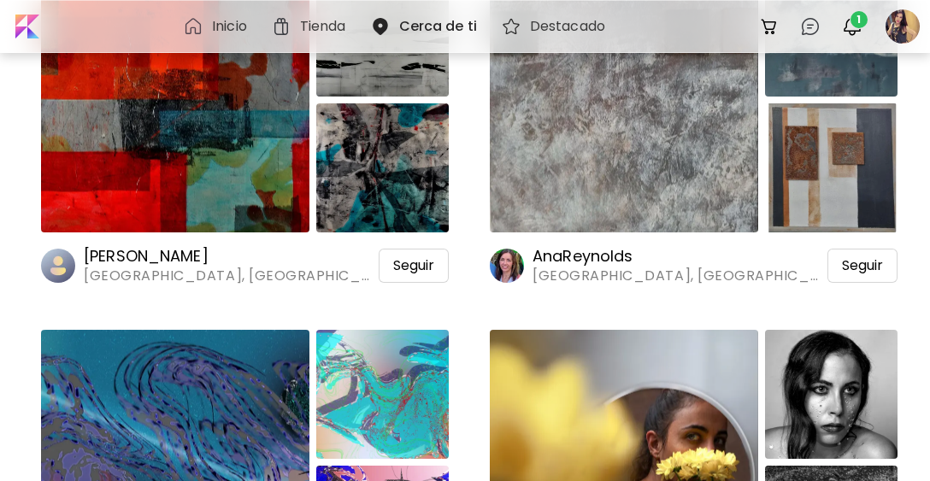
scroll to position [21188, 0]
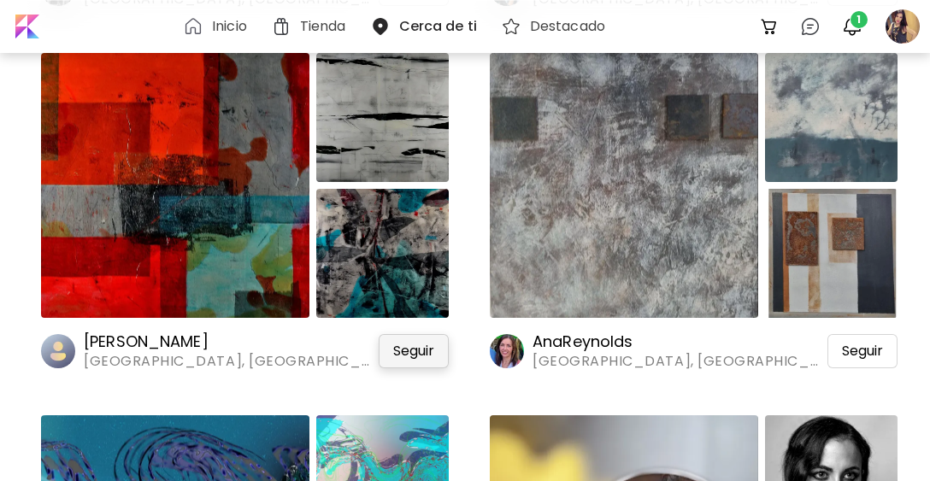
click at [412, 350] on span "Seguir" at bounding box center [413, 351] width 41 height 17
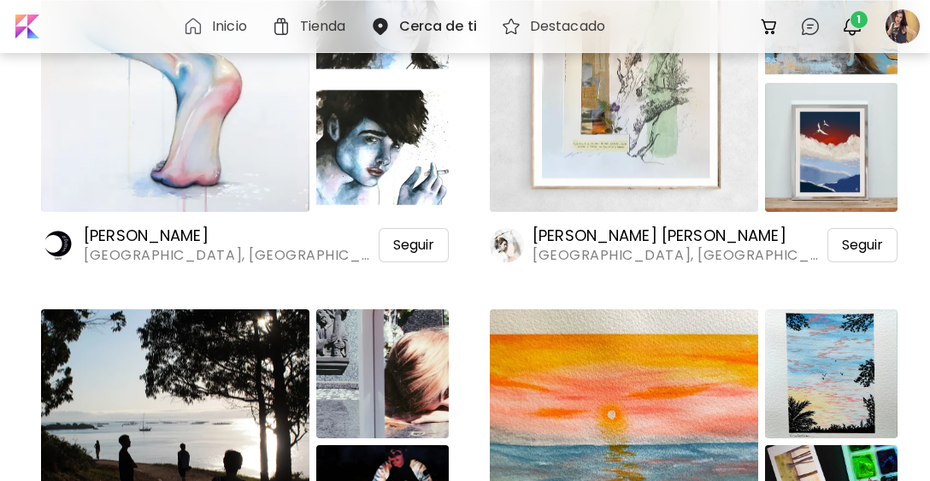
scroll to position [24947, 0]
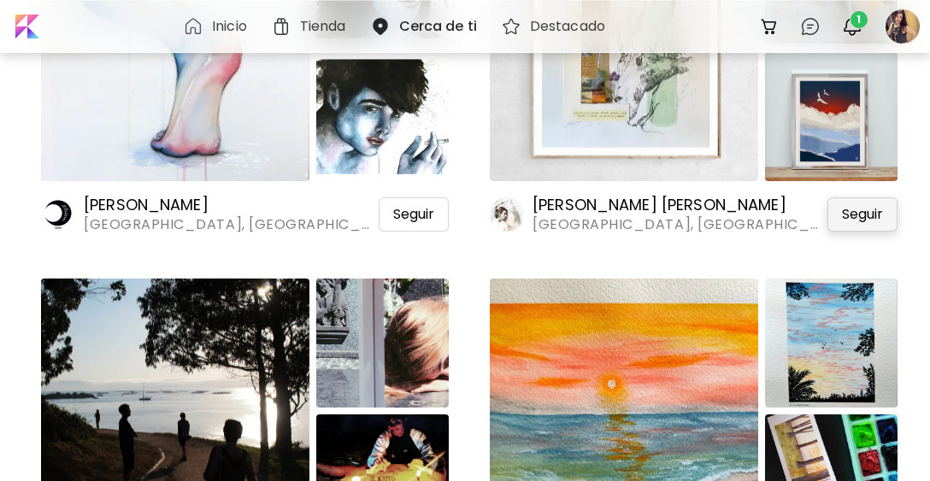
click at [869, 216] on span "Seguir" at bounding box center [862, 214] width 41 height 17
click at [421, 208] on span "Seguir" at bounding box center [413, 214] width 41 height 17
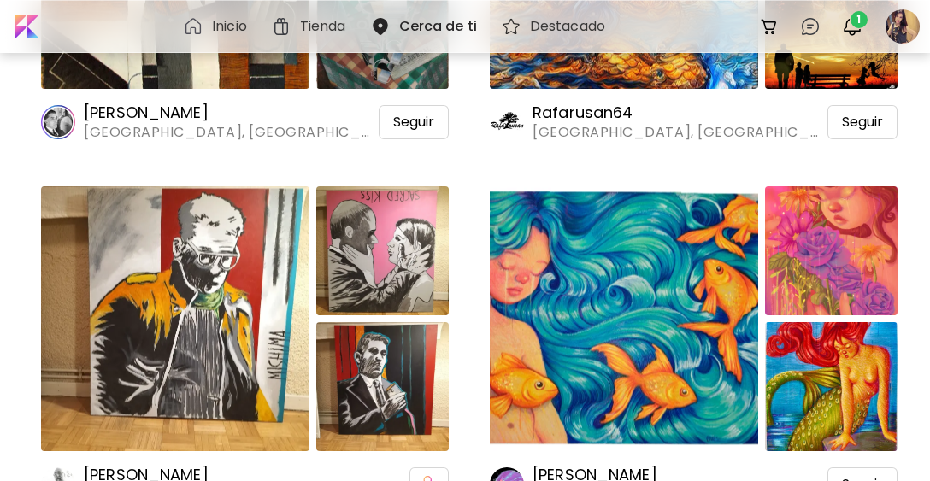
scroll to position [28279, 0]
